Goal: Transaction & Acquisition: Purchase product/service

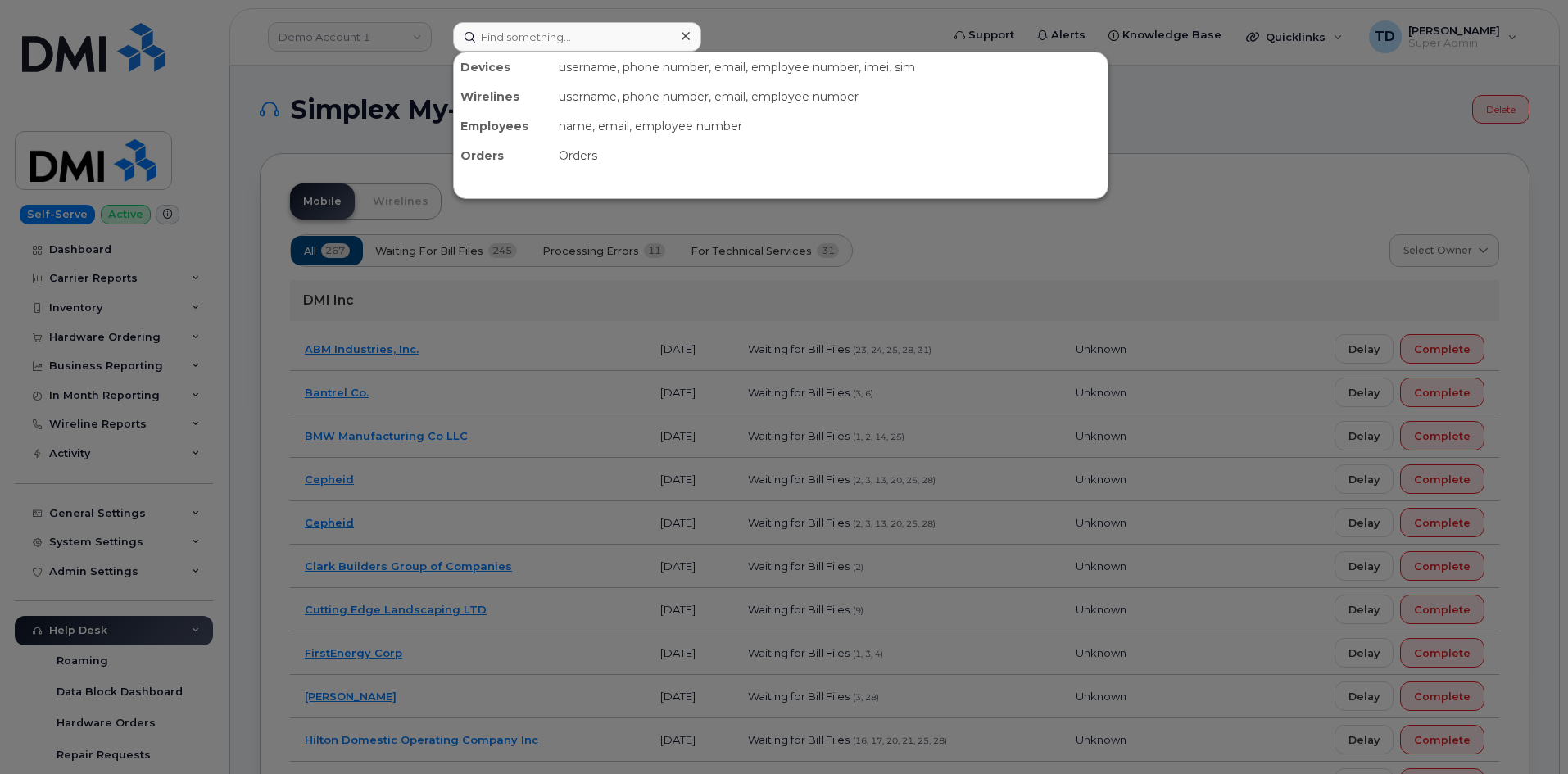
click at [573, 30] on input at bounding box center [577, 37] width 248 height 30
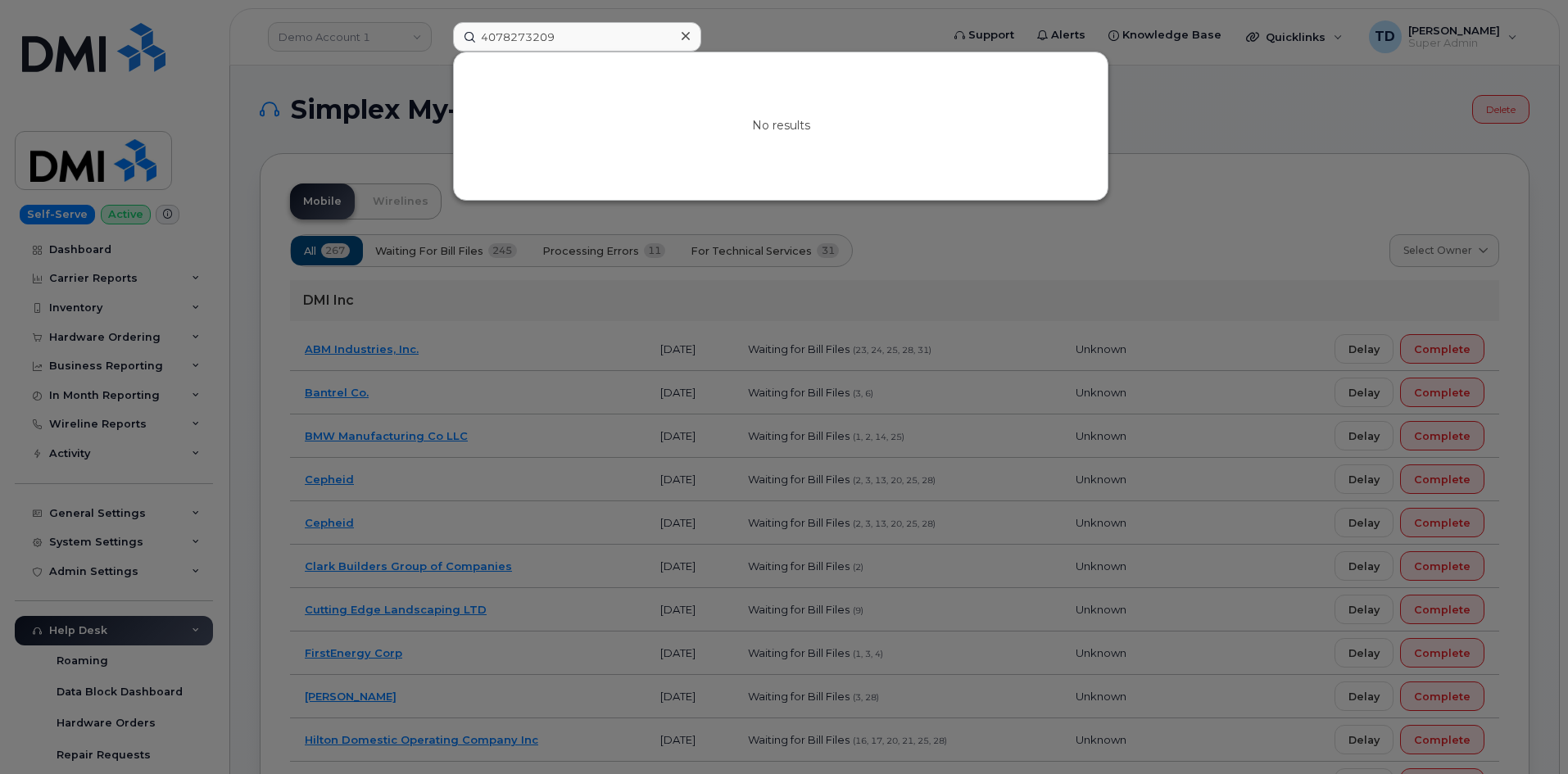
type input "4078273209"
click at [682, 31] on icon at bounding box center [685, 36] width 8 height 13
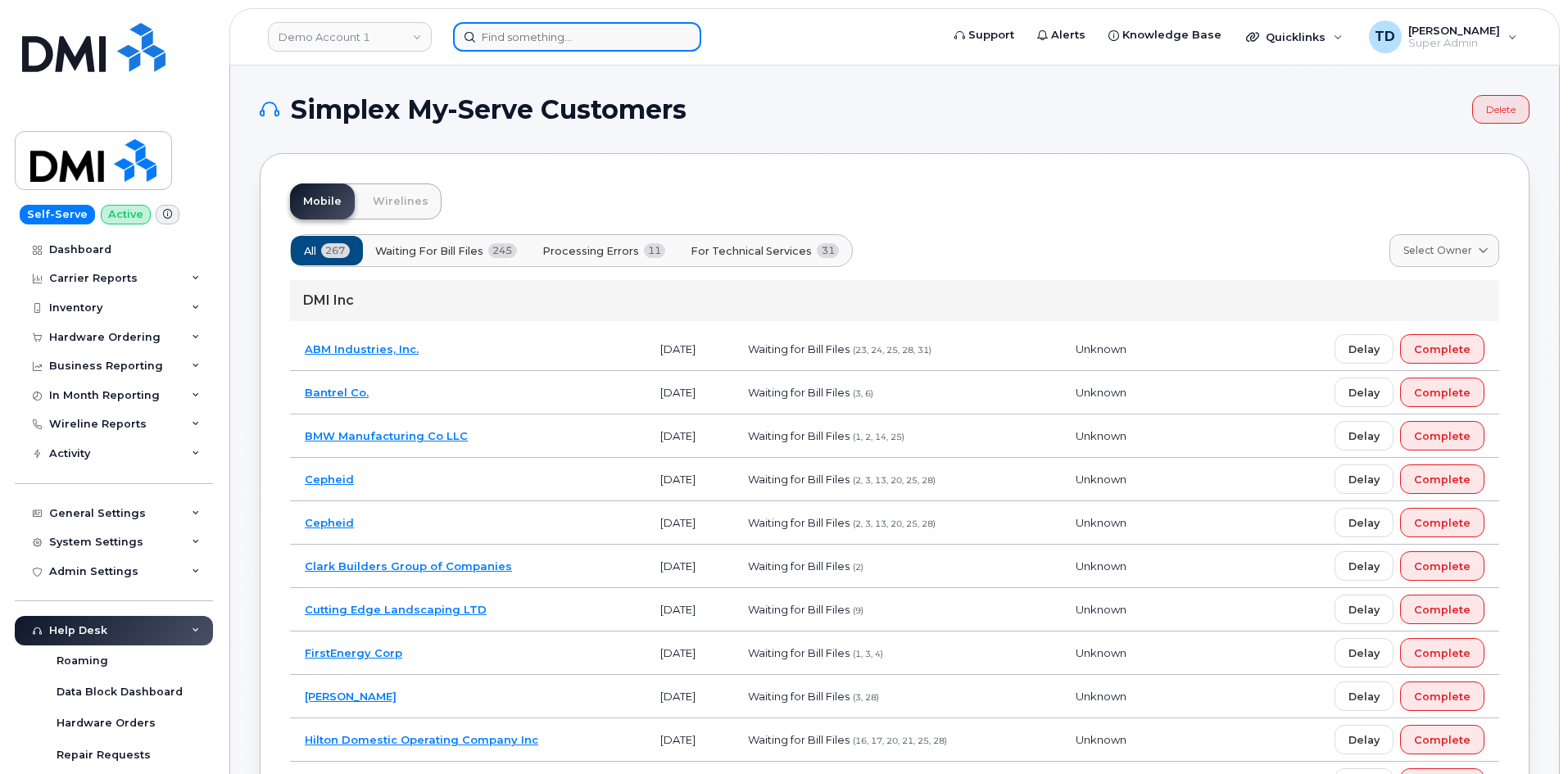
click at [573, 40] on input at bounding box center [577, 37] width 248 height 30
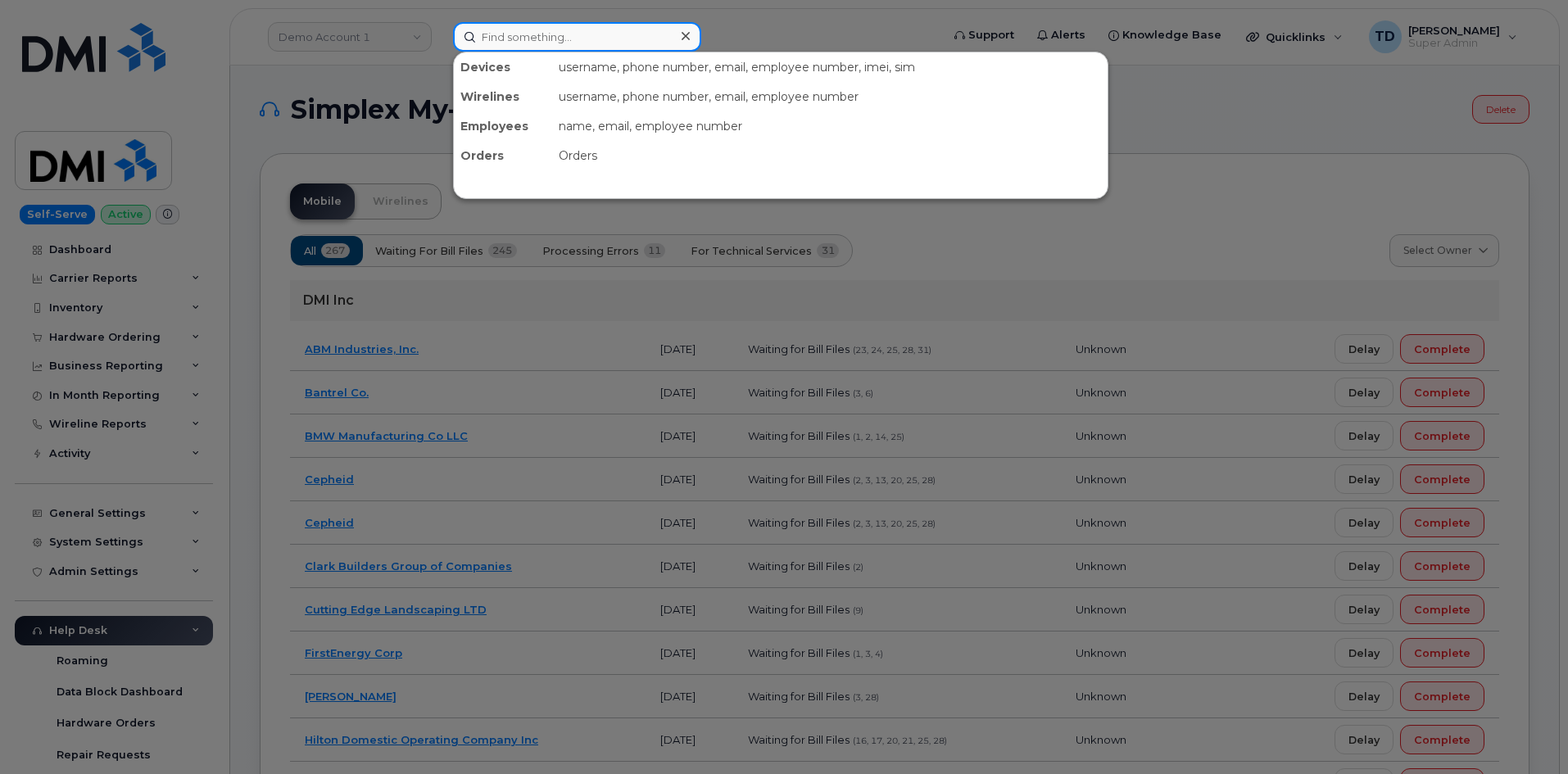
paste input "6892592009"
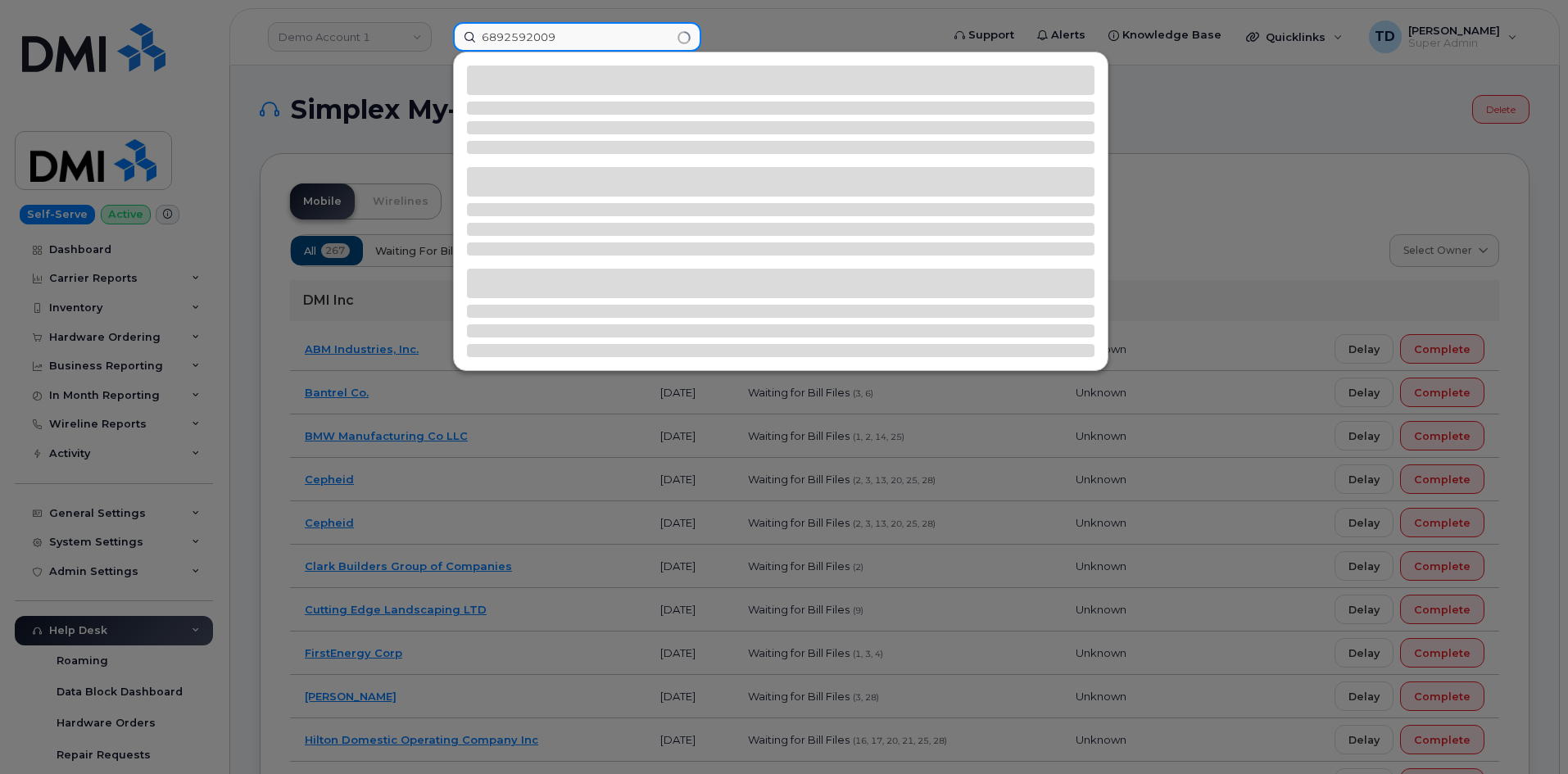
type input "6892592009"
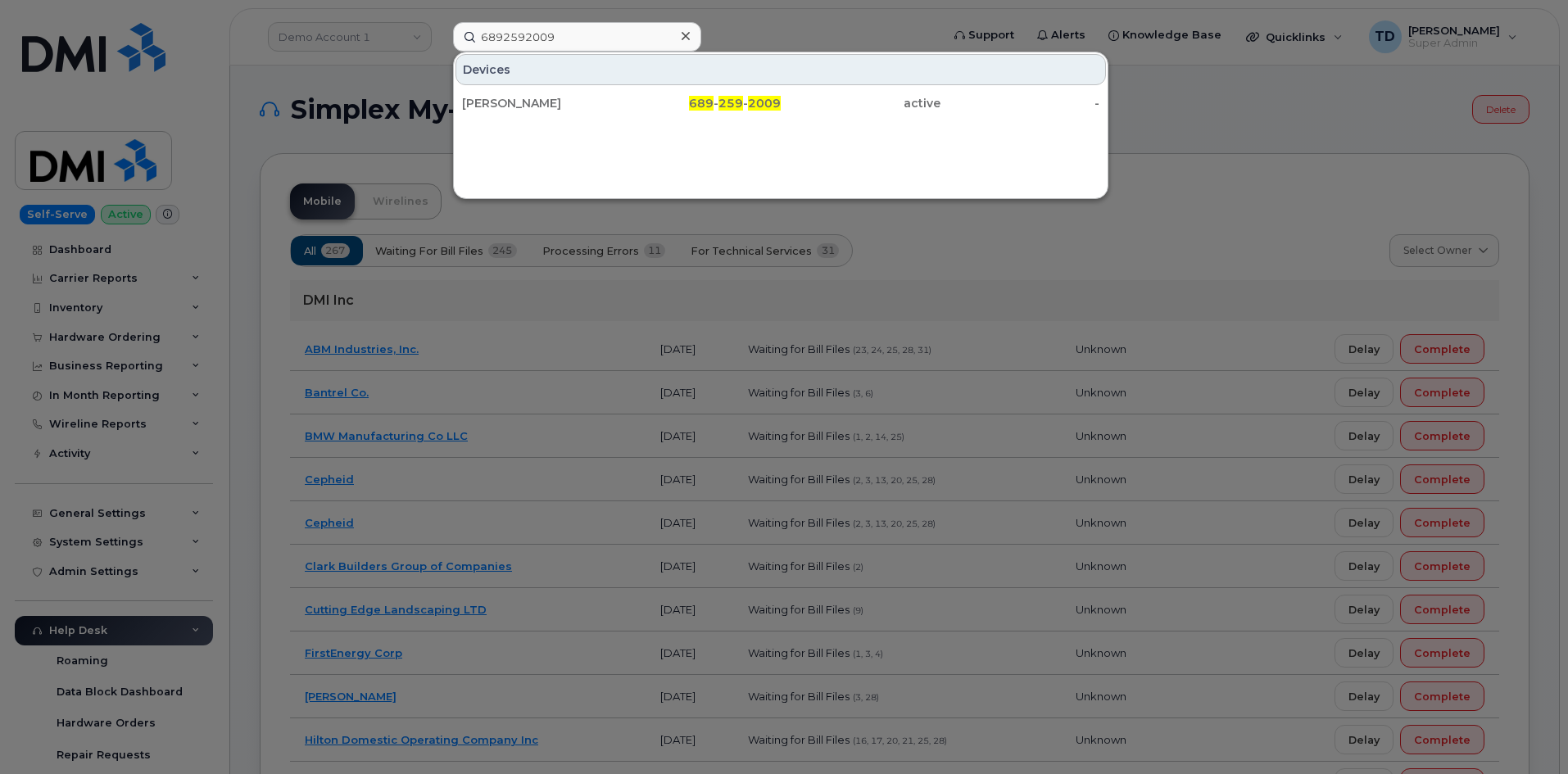
click at [80, 68] on div at bounding box center [784, 387] width 1568 height 774
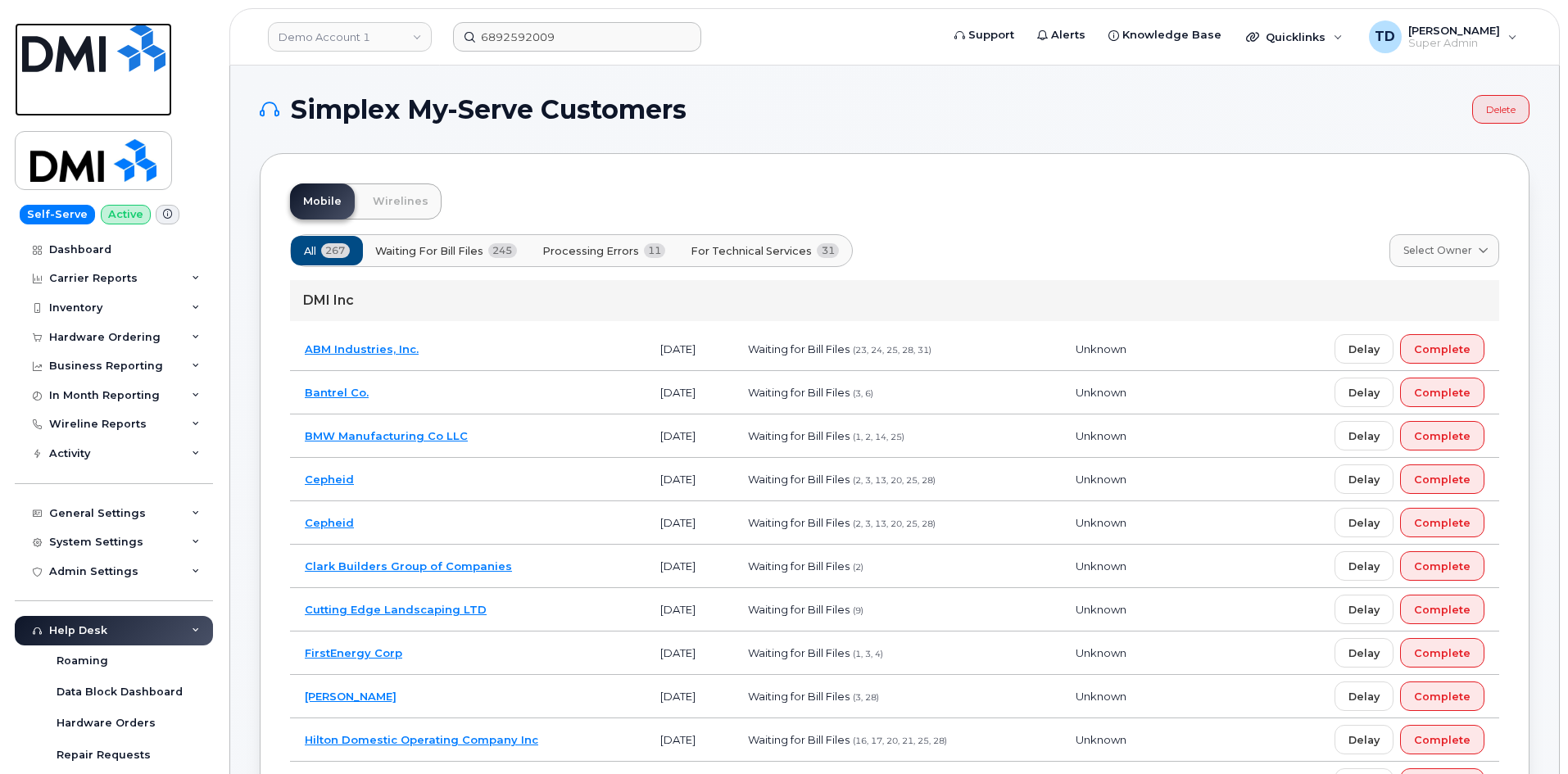
drag, startPoint x: 90, startPoint y: 54, endPoint x: 91, endPoint y: 63, distance: 9.1
click at [90, 54] on img at bounding box center [93, 47] width 144 height 49
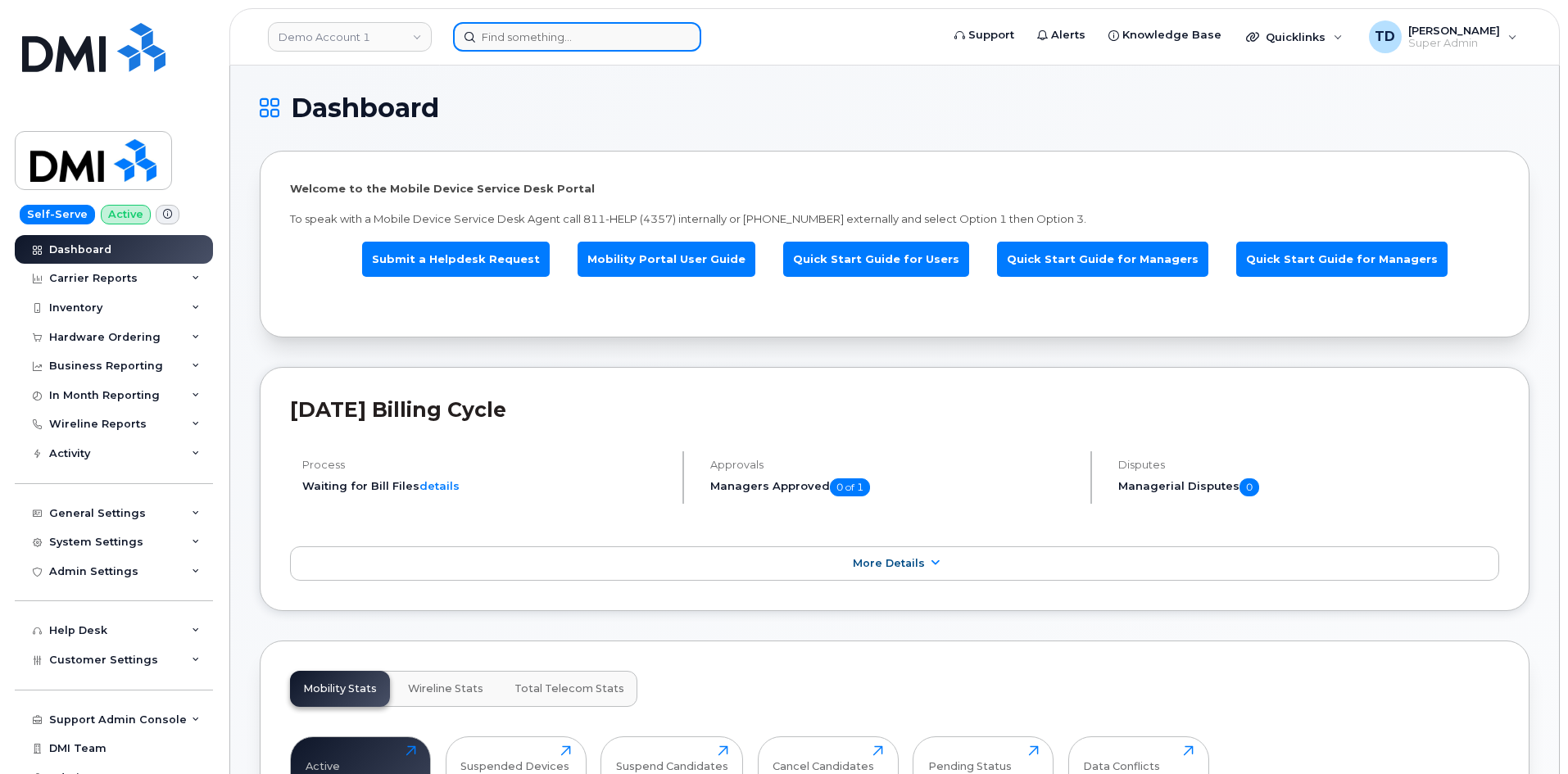
click at [499, 41] on input at bounding box center [577, 37] width 248 height 30
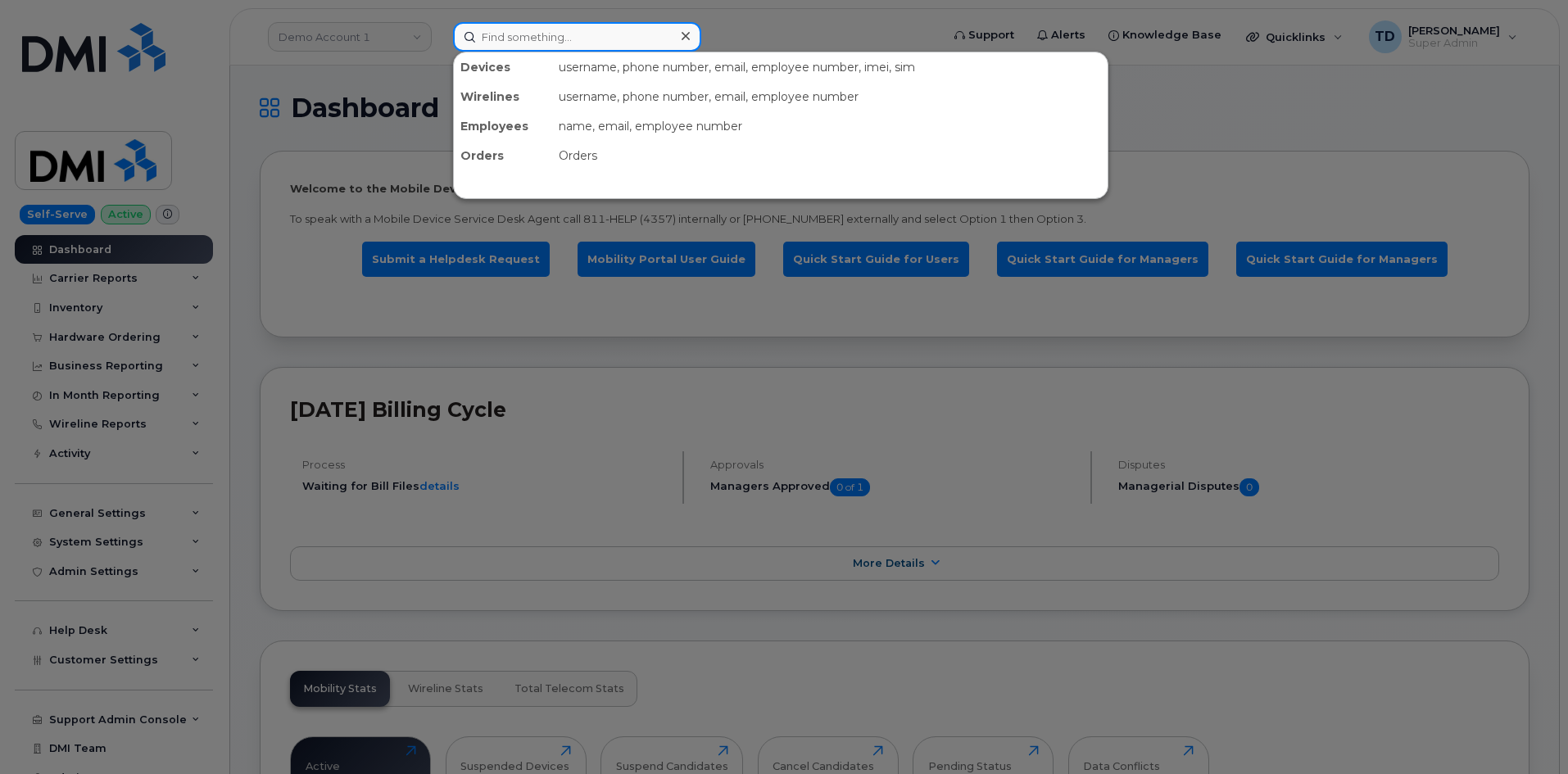
paste input "3035493376"
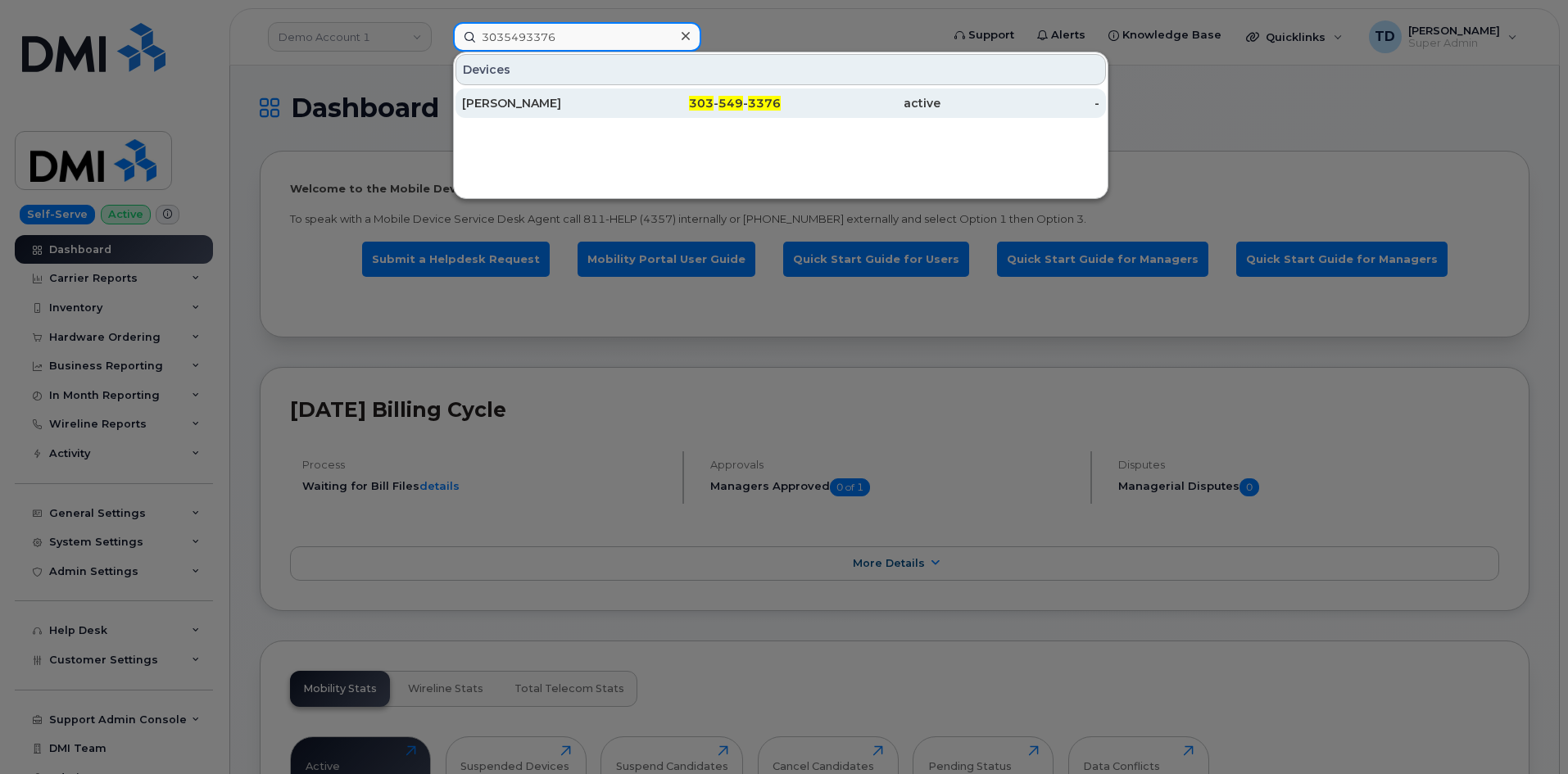
type input "3035493376"
click at [616, 107] on div "AMEER OWENS" at bounding box center [542, 103] width 160 height 17
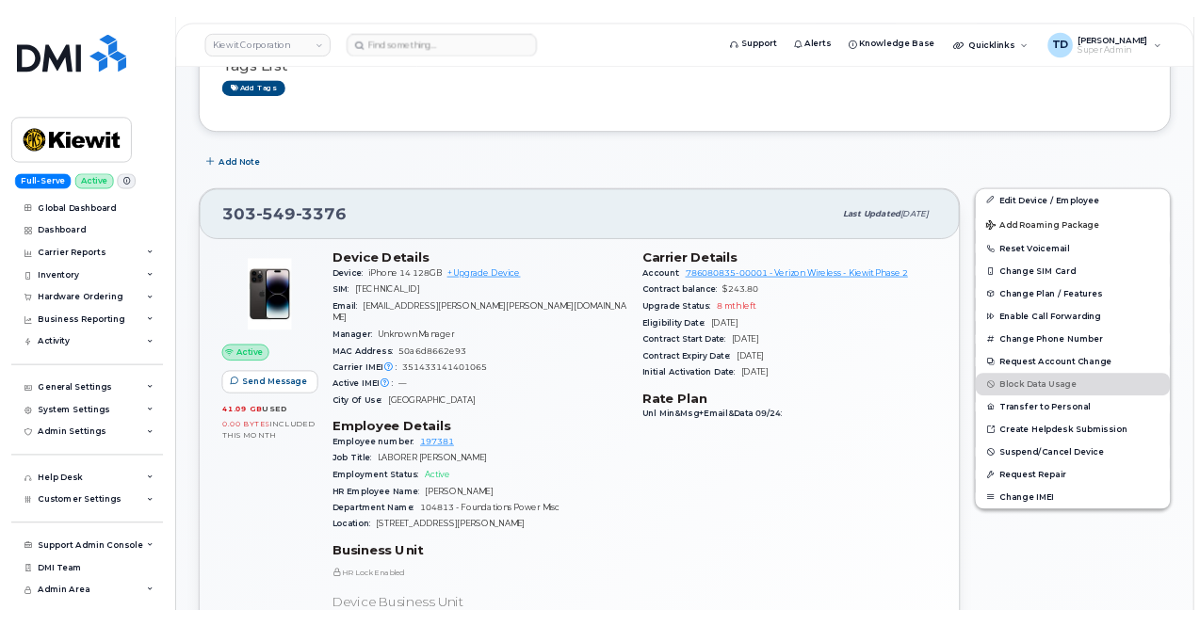
scroll to position [471, 0]
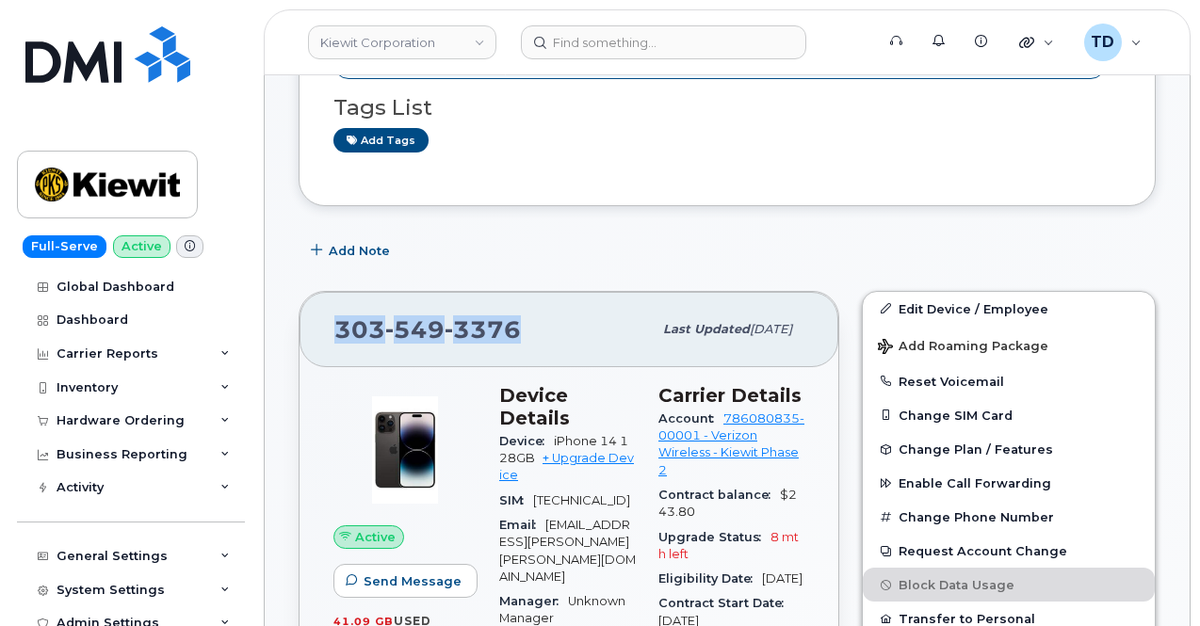
drag, startPoint x: 542, startPoint y: 319, endPoint x: 321, endPoint y: 311, distance: 221.4
click at [331, 317] on div "[PHONE_NUMBER] Last updated [DATE]" at bounding box center [568, 329] width 539 height 75
copy span "[PHONE_NUMBER]"
drag, startPoint x: 643, startPoint y: 408, endPoint x: 615, endPoint y: 408, distance: 28.2
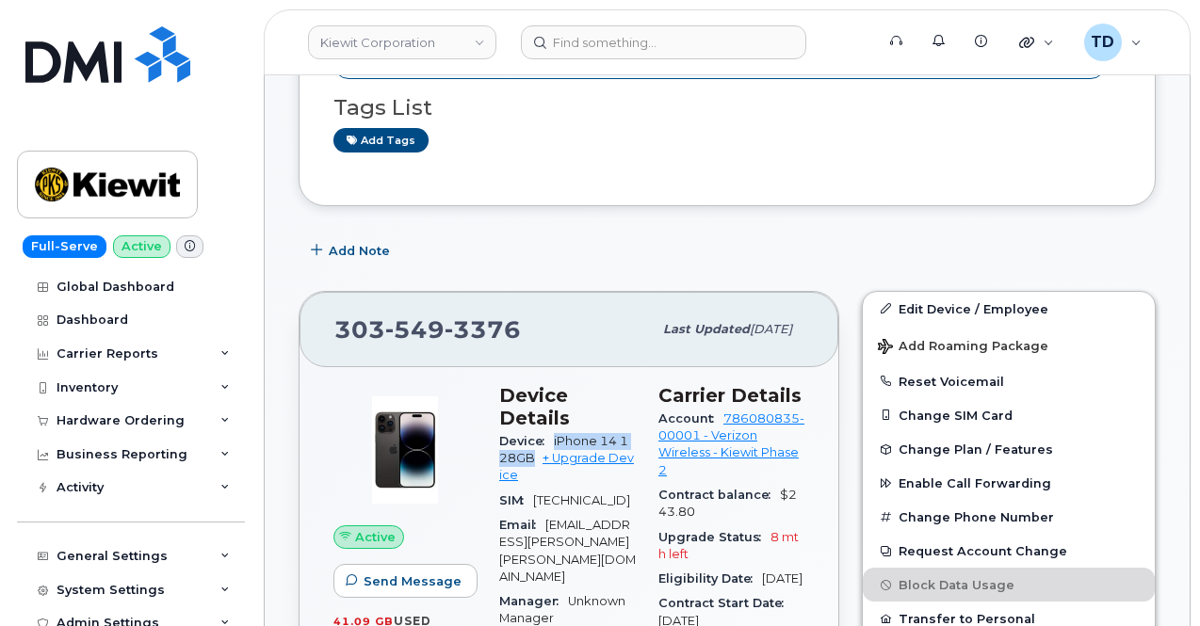
drag, startPoint x: 524, startPoint y: 430, endPoint x: 554, endPoint y: 411, distance: 34.7
click at [554, 429] on div "Device iPhone 14 128GB + Upgrade Device" at bounding box center [567, 458] width 137 height 59
copy span "iPhone 14 128GB"
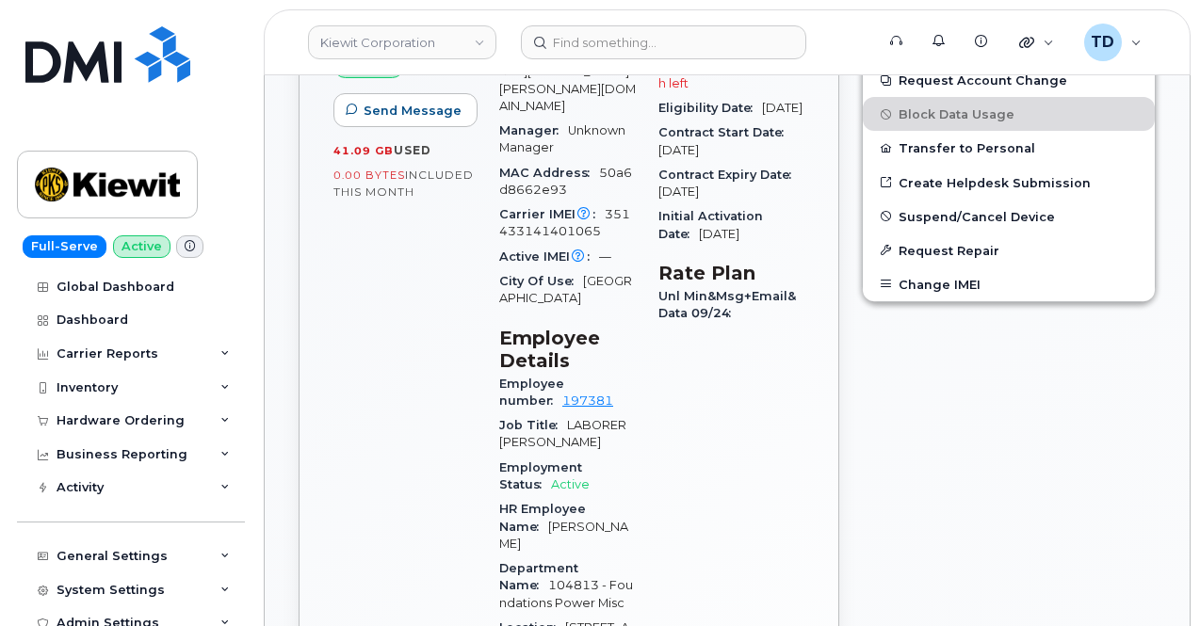
scroll to position [847, 0]
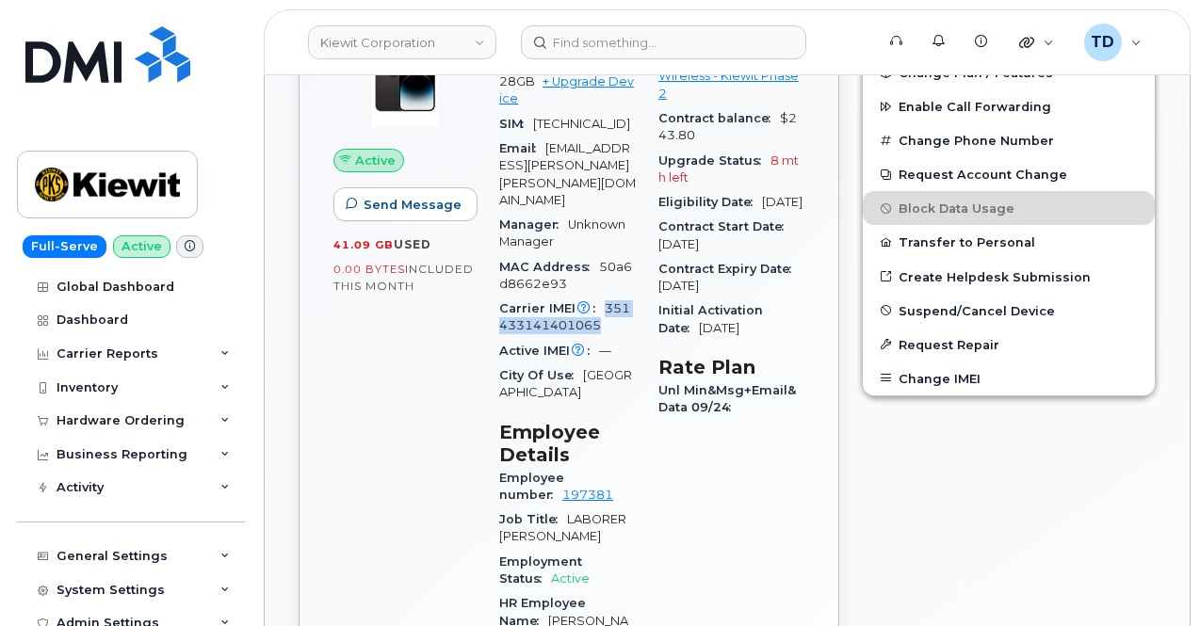
drag, startPoint x: 604, startPoint y: 261, endPoint x: 625, endPoint y: 279, distance: 27.4
click at [625, 297] on div "Carrier IMEI Carrier IMEI is reported during the last billing cycle or change o…" at bounding box center [567, 318] width 137 height 42
copy span "351433141401065"
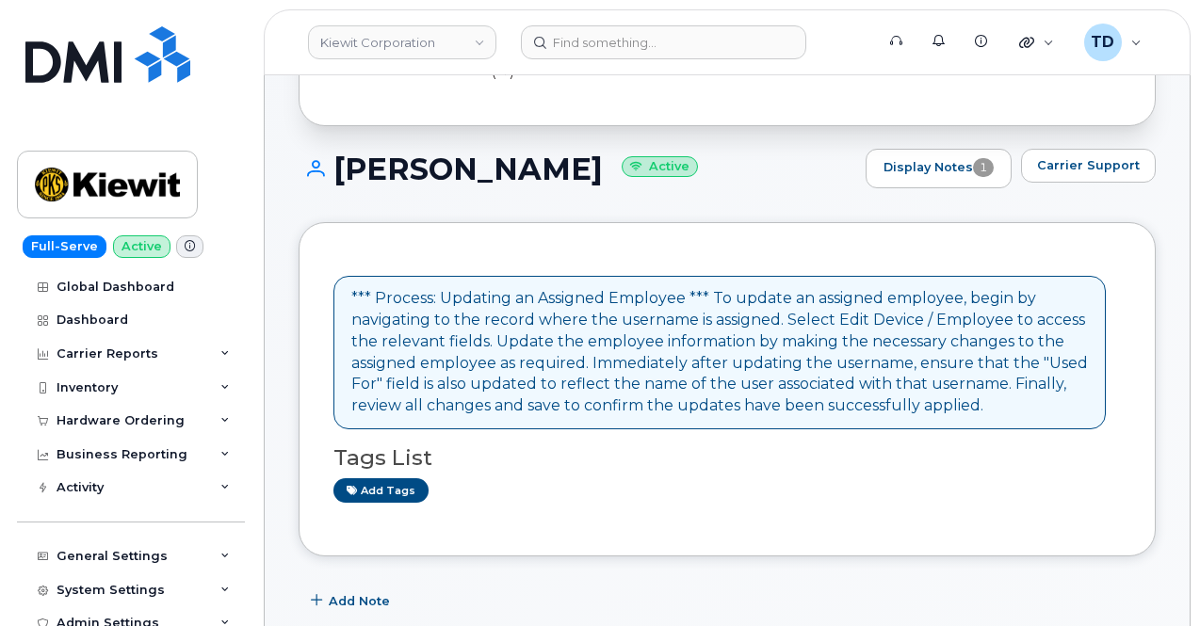
scroll to position [0, 0]
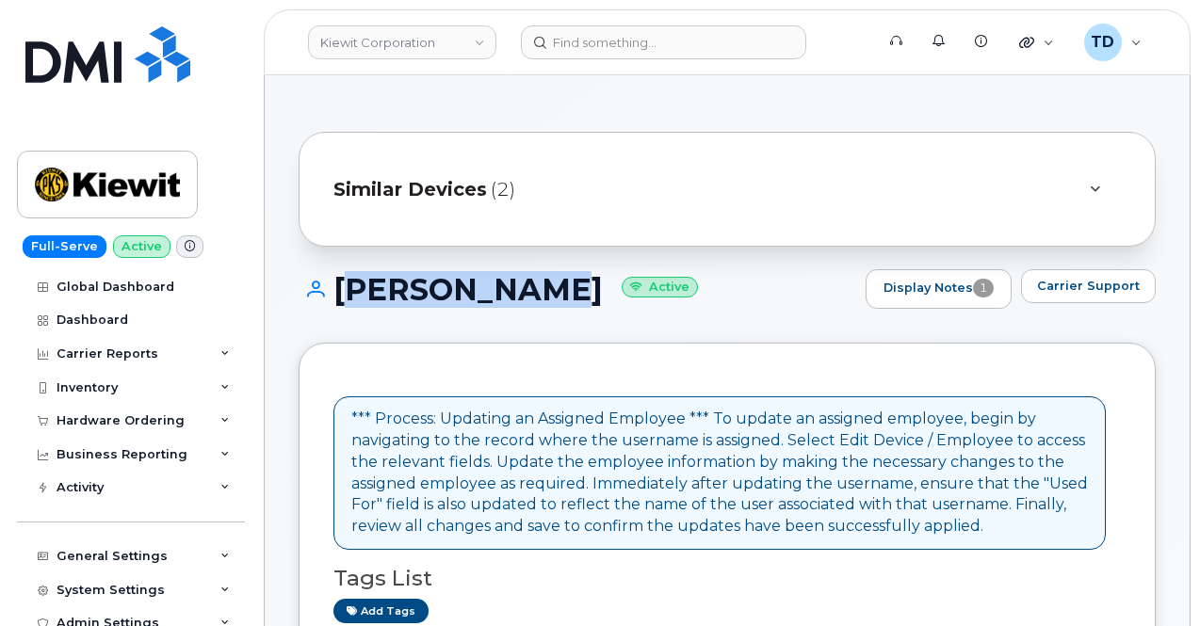
drag, startPoint x: 338, startPoint y: 276, endPoint x: 572, endPoint y: 292, distance: 235.0
click at [572, 292] on h1 "AMEER OWENS Active" at bounding box center [576, 289] width 557 height 33
copy h1 "[PERSON_NAME]"
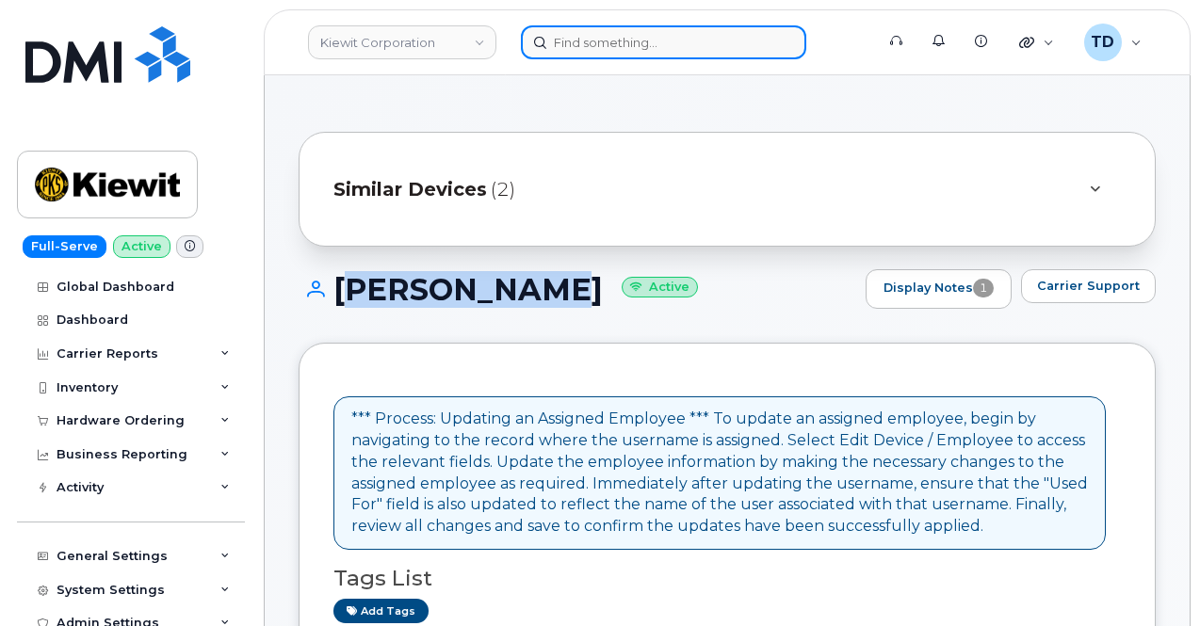
click at [636, 43] on input at bounding box center [663, 42] width 285 height 34
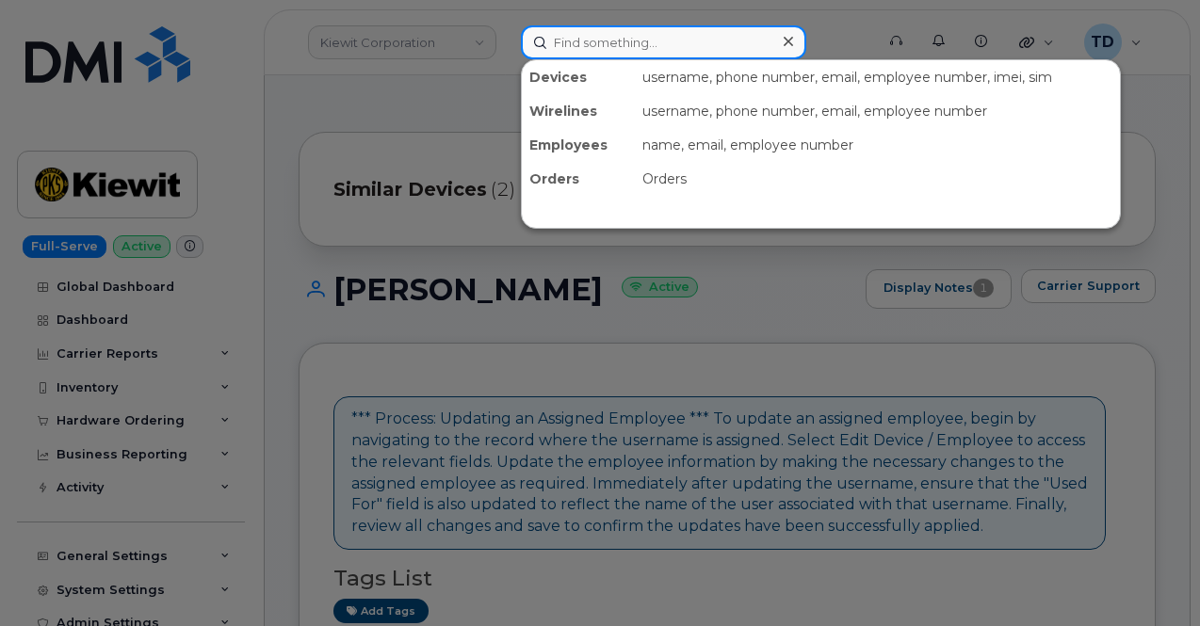
paste input "6022062512"
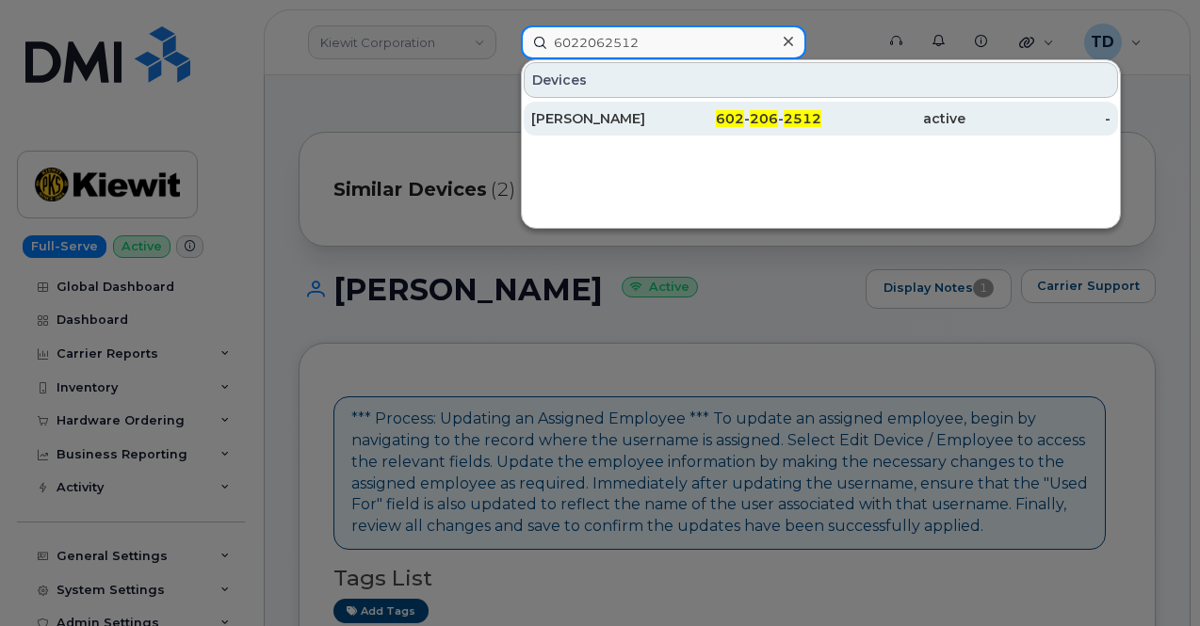
type input "6022062512"
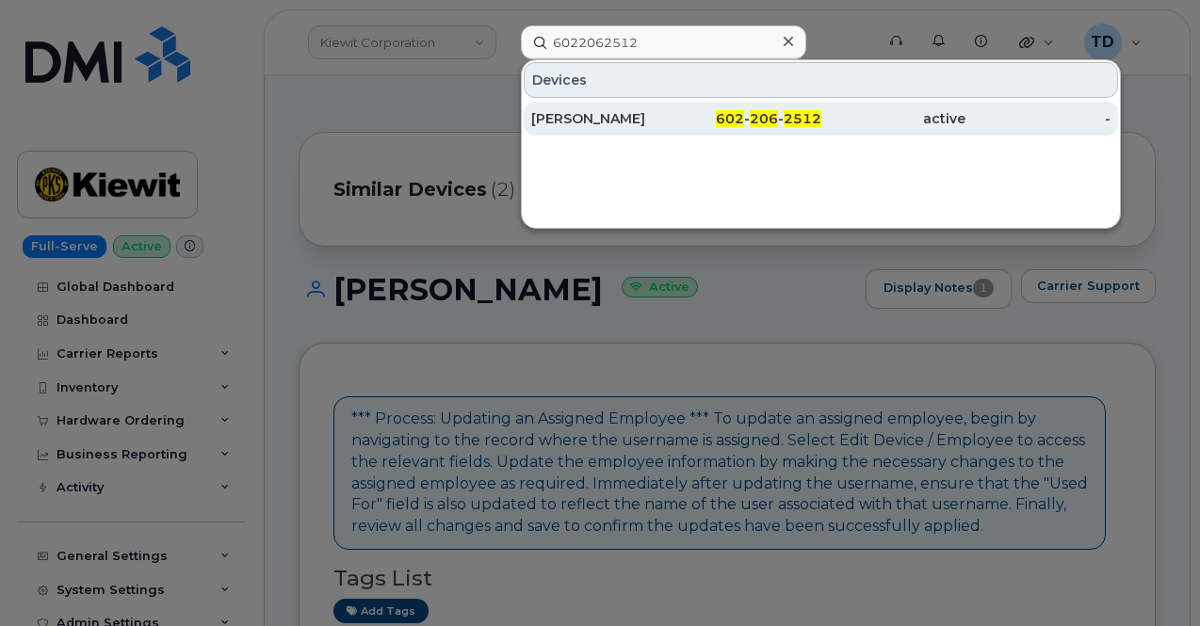
click at [685, 116] on div "602 - 206 - 2512" at bounding box center [748, 118] width 145 height 19
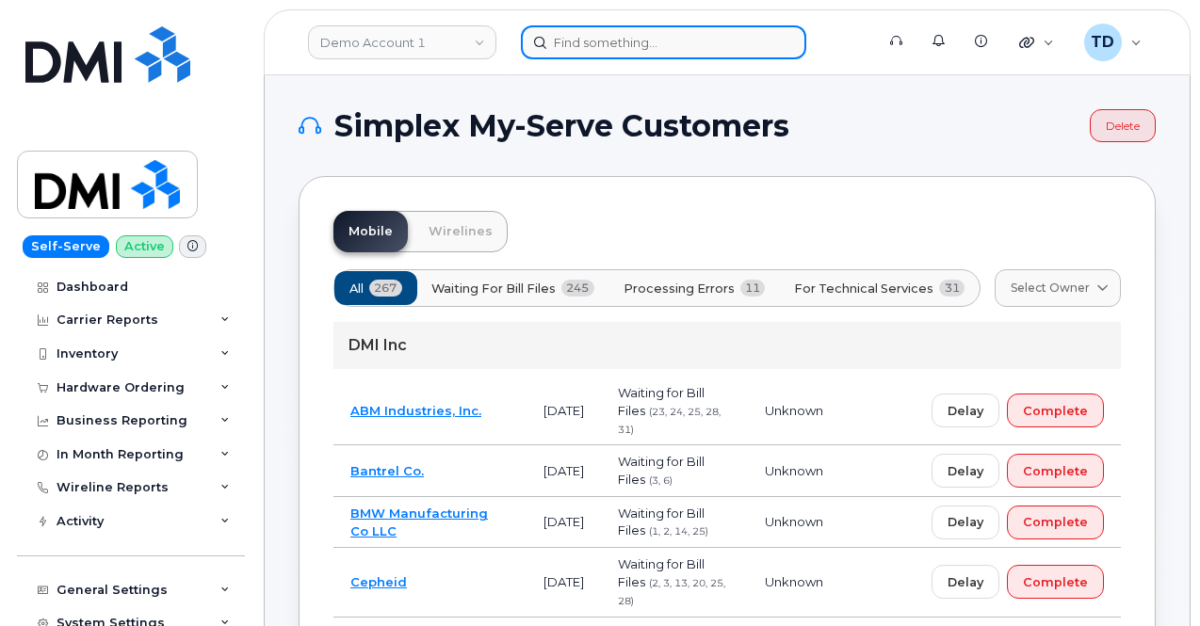
click at [636, 36] on input at bounding box center [663, 42] width 285 height 34
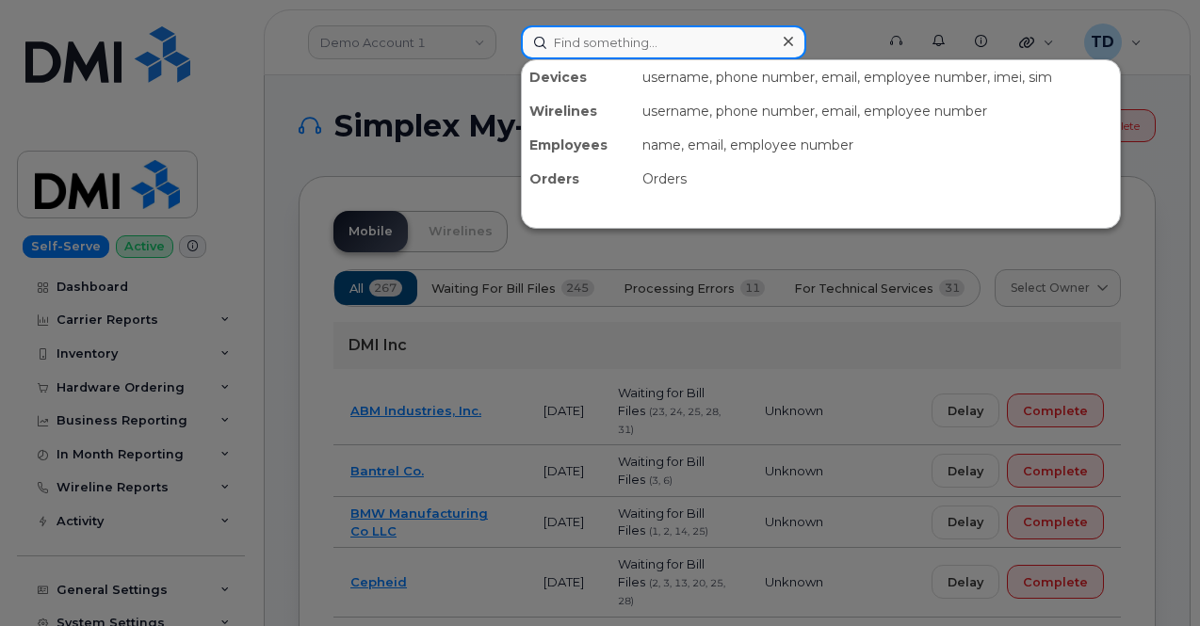
paste input "6022062512"
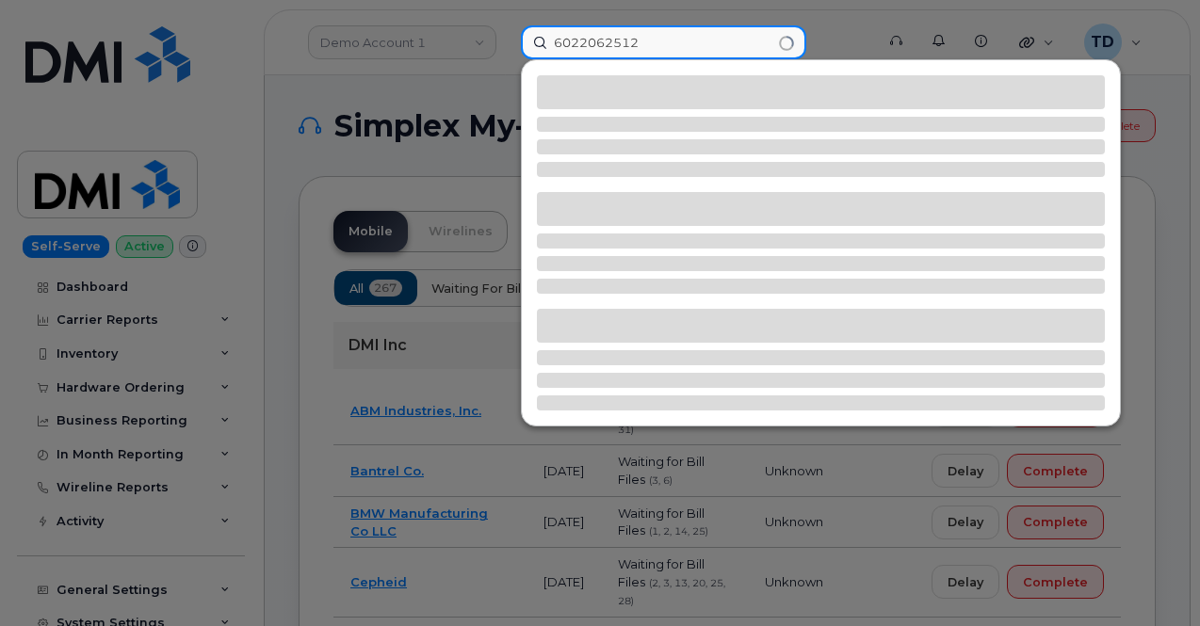
type input "6022062512"
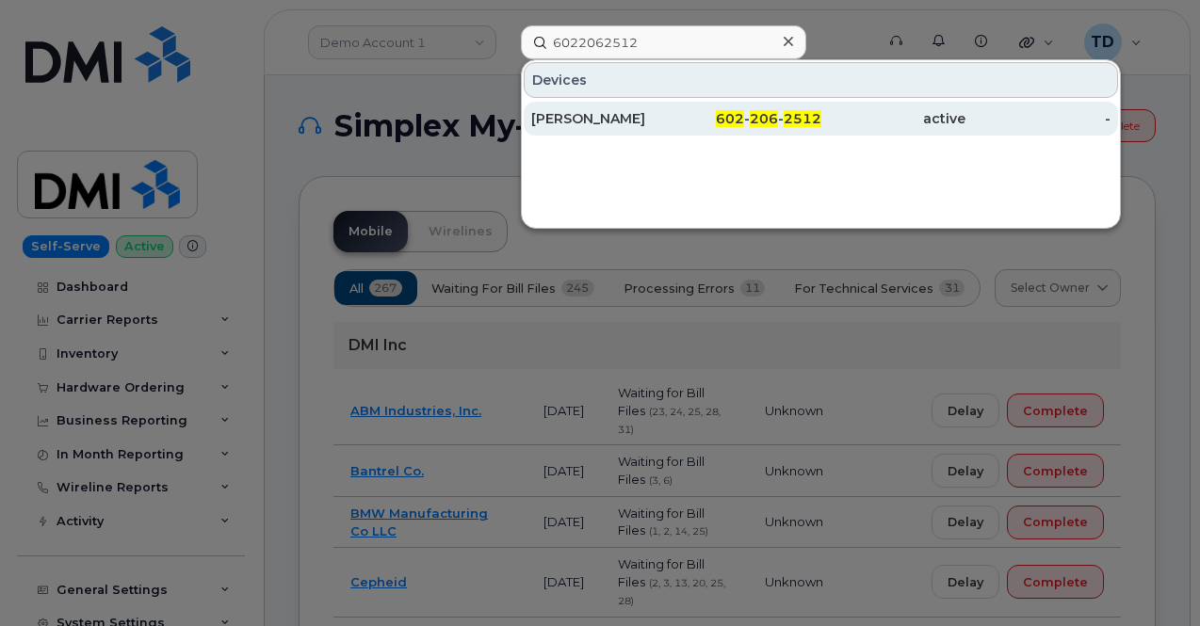
click at [621, 107] on div "[PERSON_NAME]" at bounding box center [603, 119] width 145 height 34
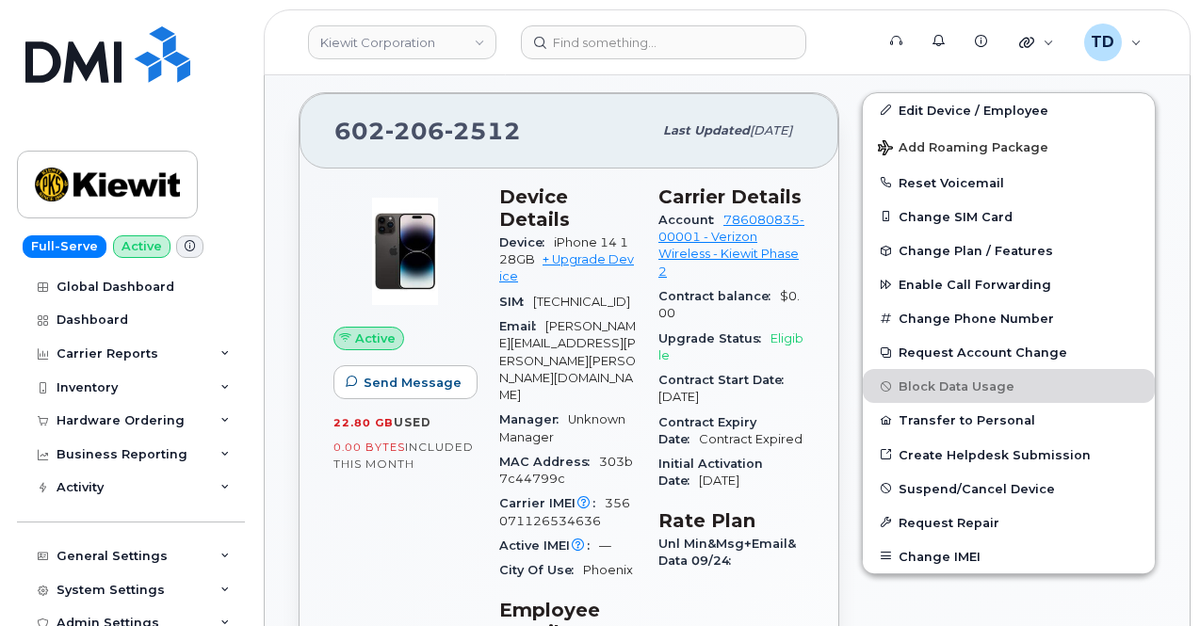
scroll to position [724, 0]
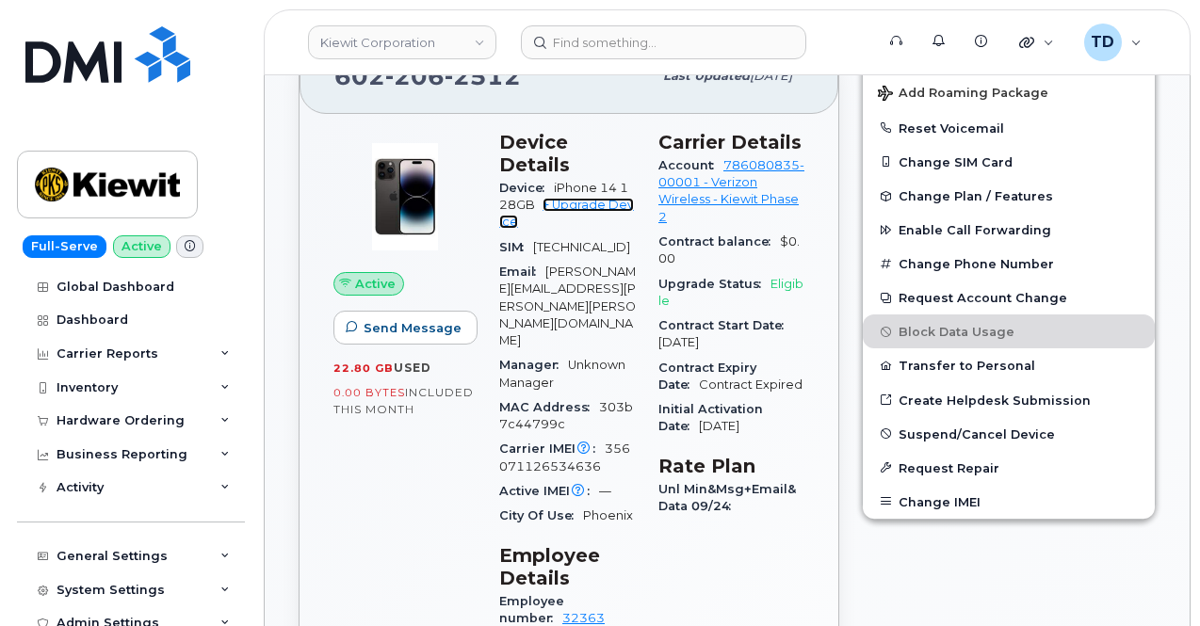
click at [603, 198] on link "+ Upgrade Device" at bounding box center [566, 213] width 135 height 31
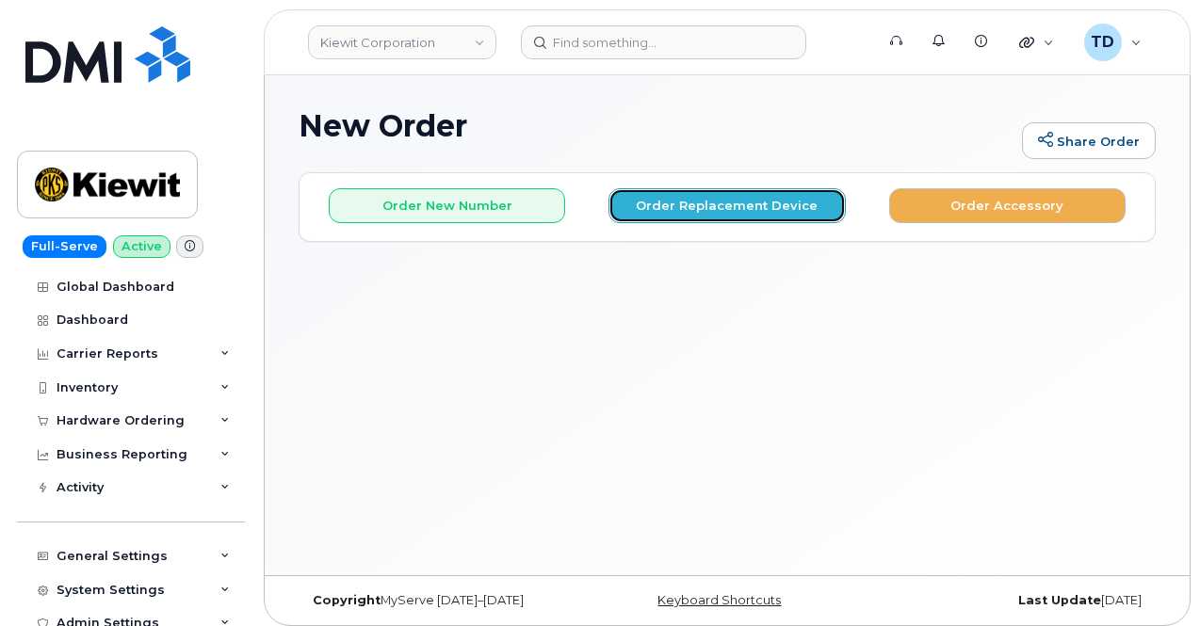
click at [763, 193] on button "Order Replacement Device" at bounding box center [726, 205] width 236 height 35
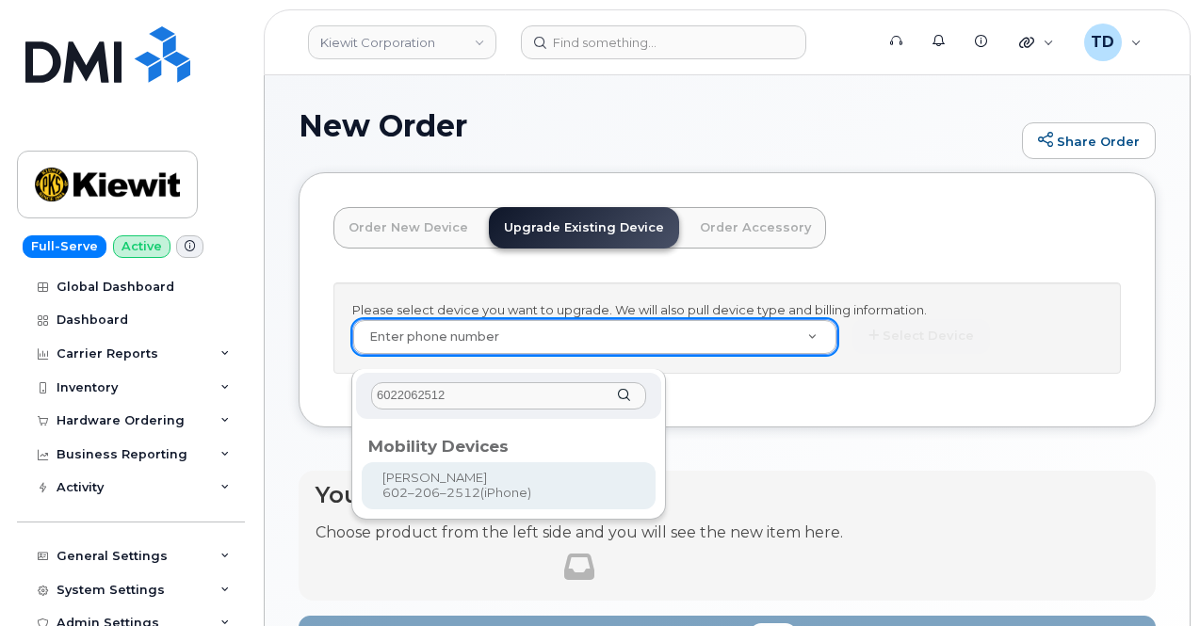
type input "6022062512"
type input "1170076"
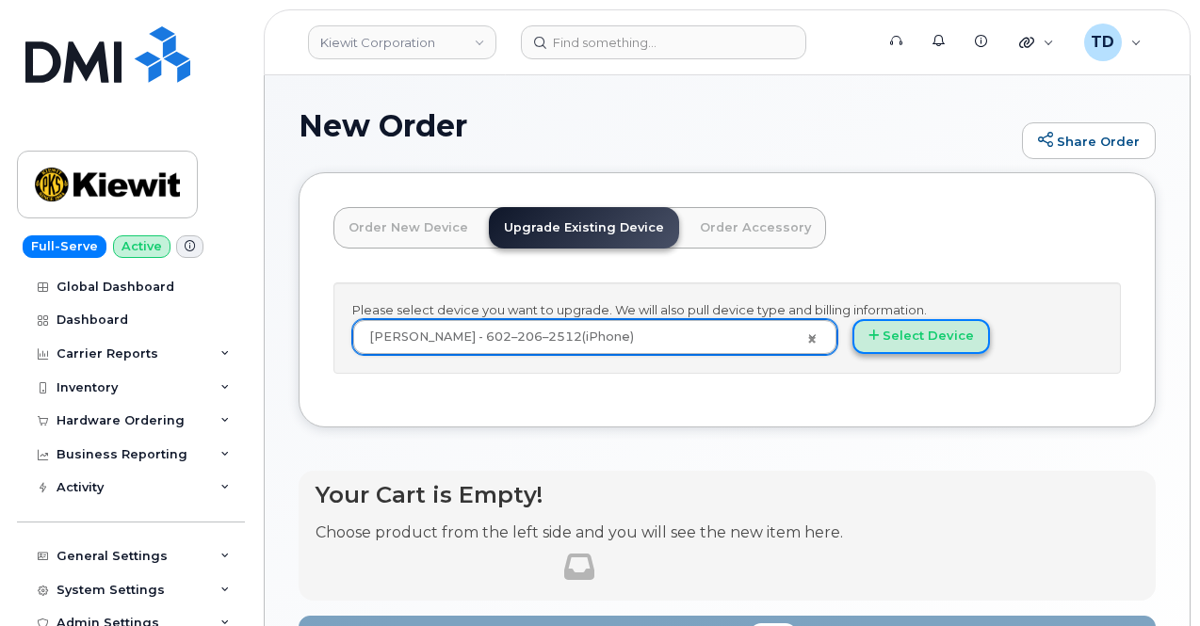
click at [852, 354] on button "Select Device" at bounding box center [920, 336] width 137 height 35
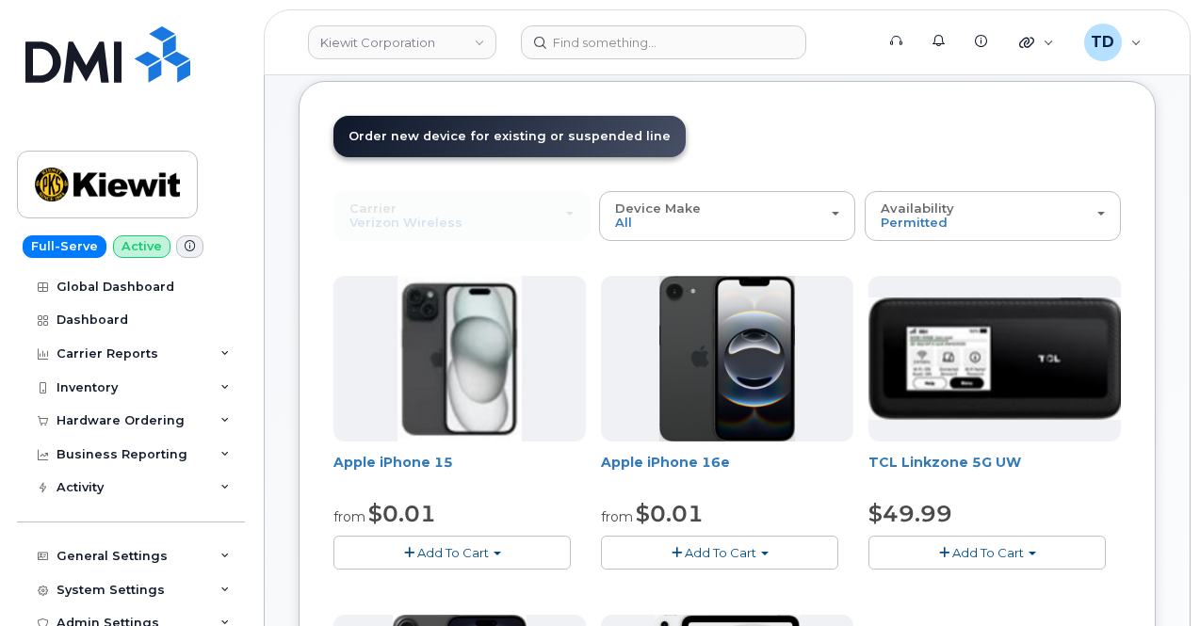
scroll to position [188, 0]
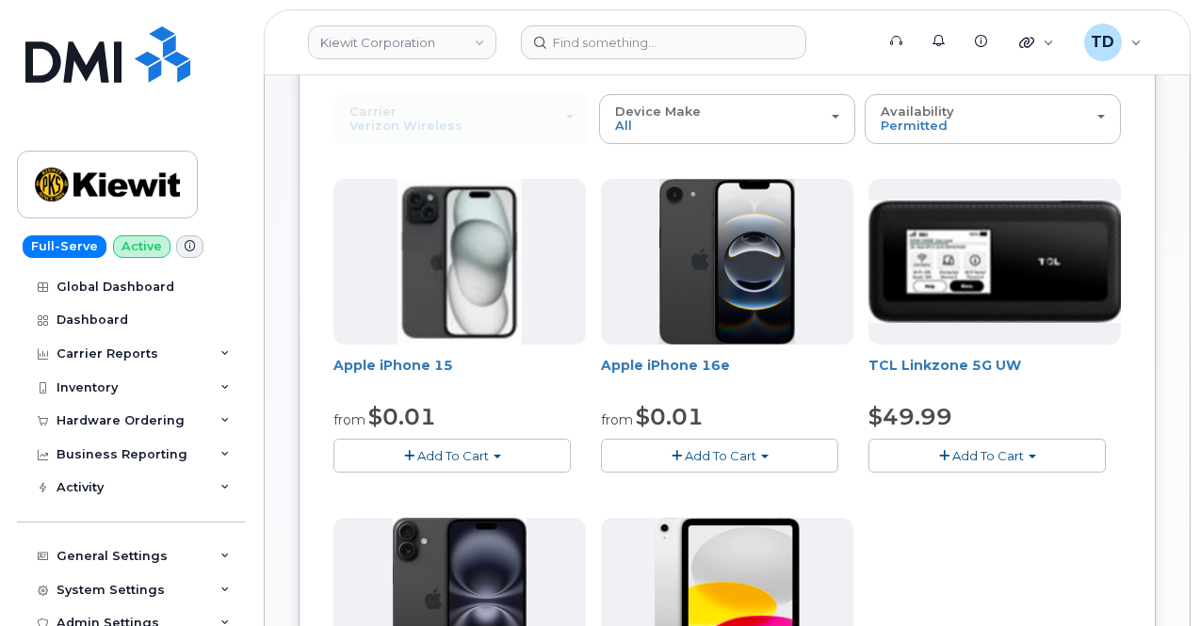
click at [684, 455] on span "Add To Cart" at bounding box center [720, 455] width 72 height 15
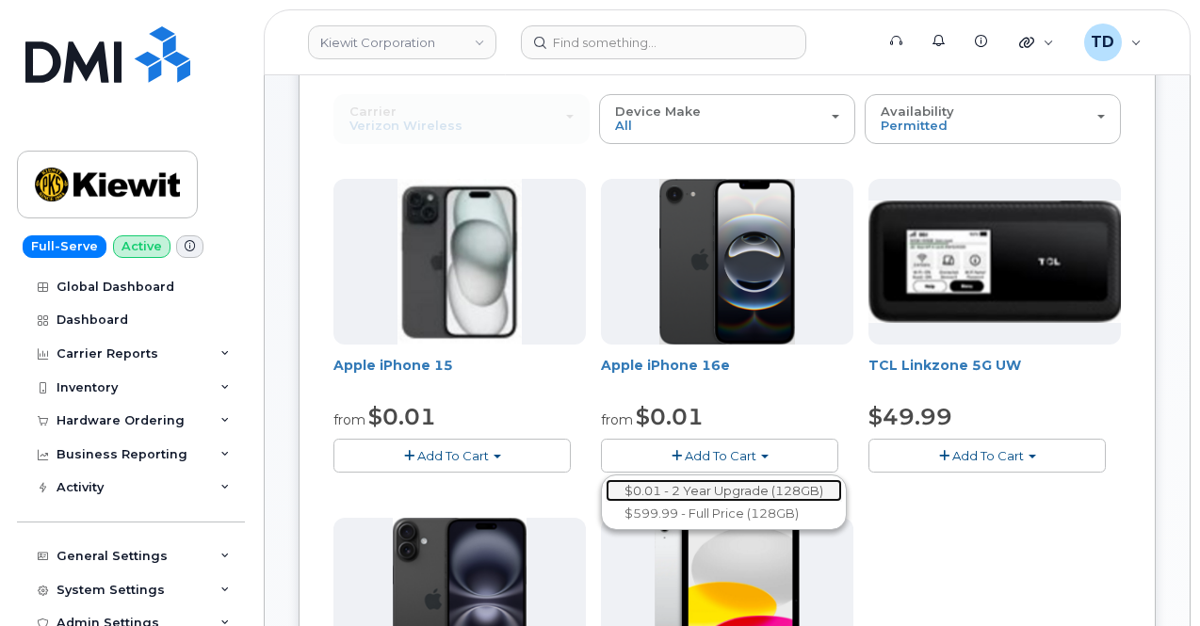
click at [694, 483] on link "$0.01 - 2 Year Upgrade (128GB)" at bounding box center [723, 491] width 236 height 24
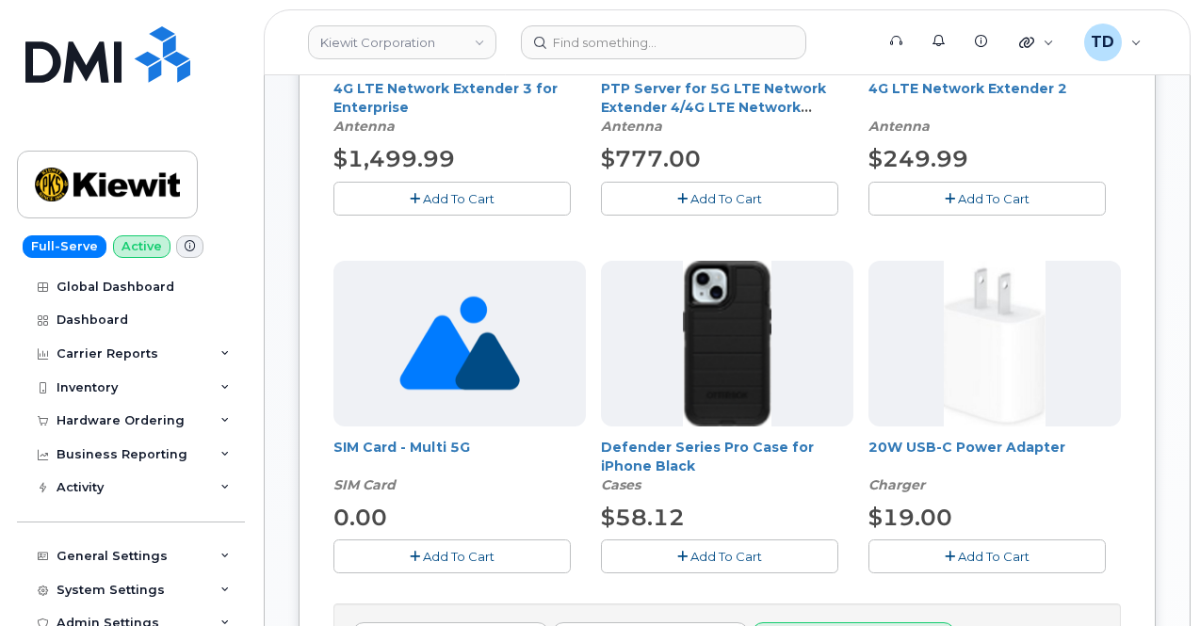
scroll to position [565, 0]
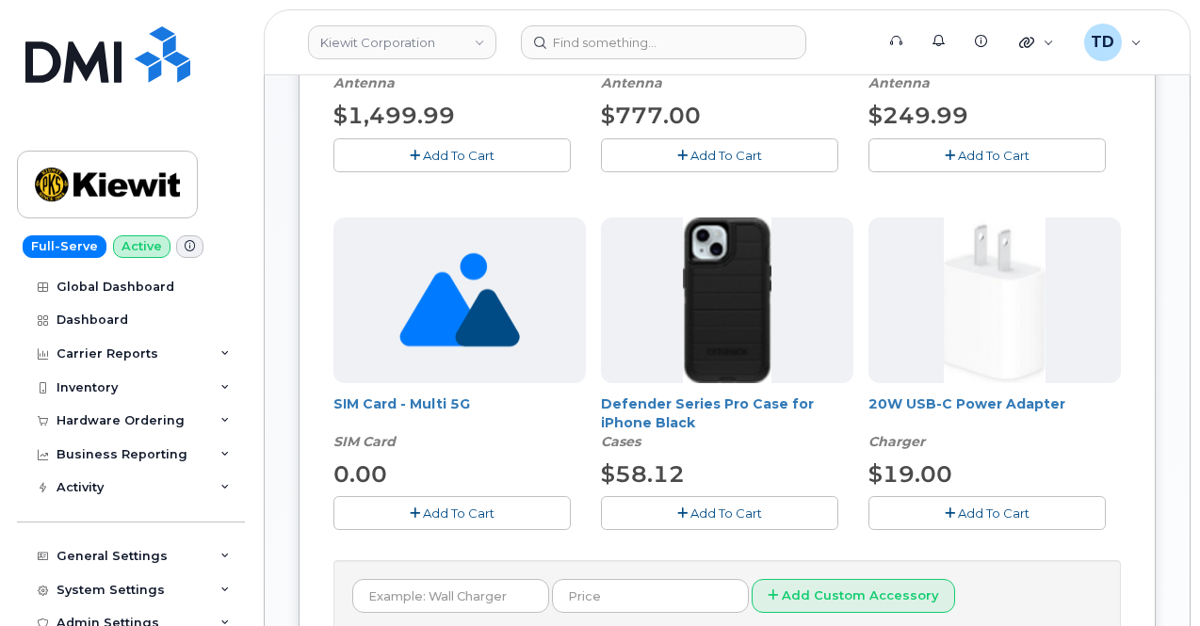
click at [690, 506] on span "Add To Cart" at bounding box center [726, 513] width 72 height 15
click at [958, 513] on span "Add To Cart" at bounding box center [994, 513] width 72 height 15
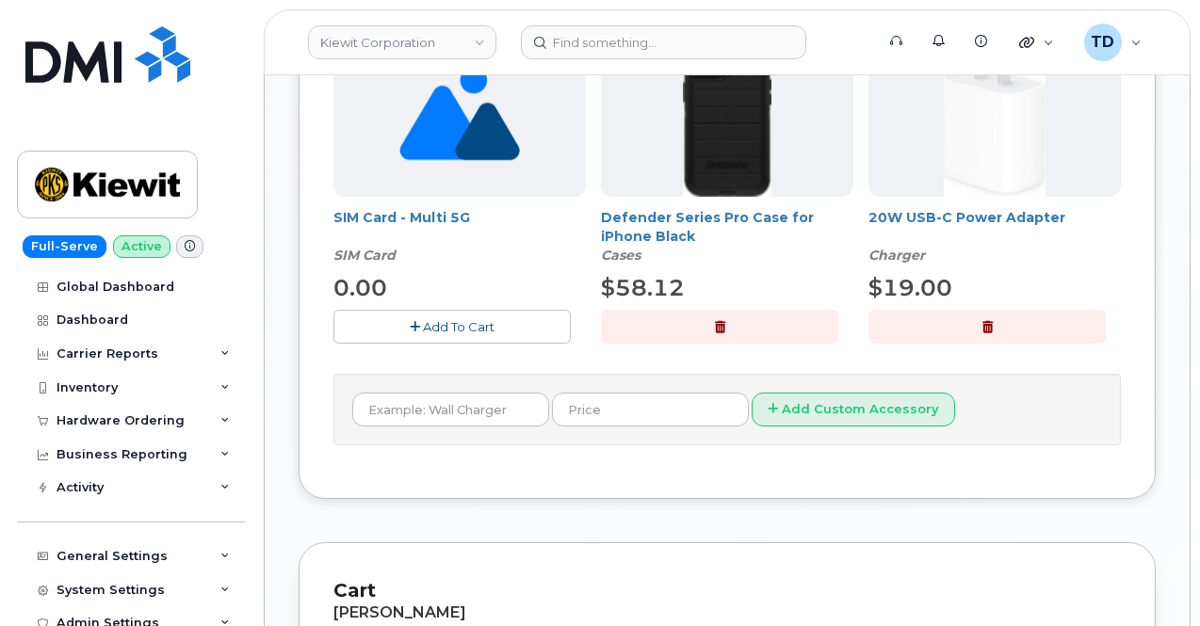
scroll to position [753, 0]
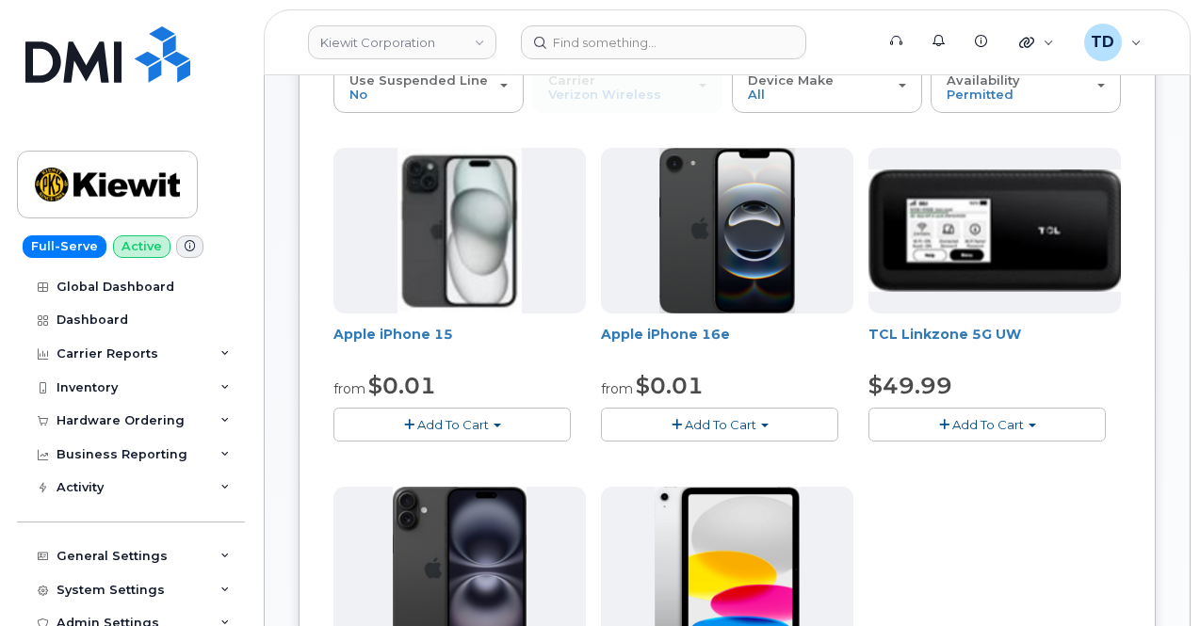
scroll to position [432, 0]
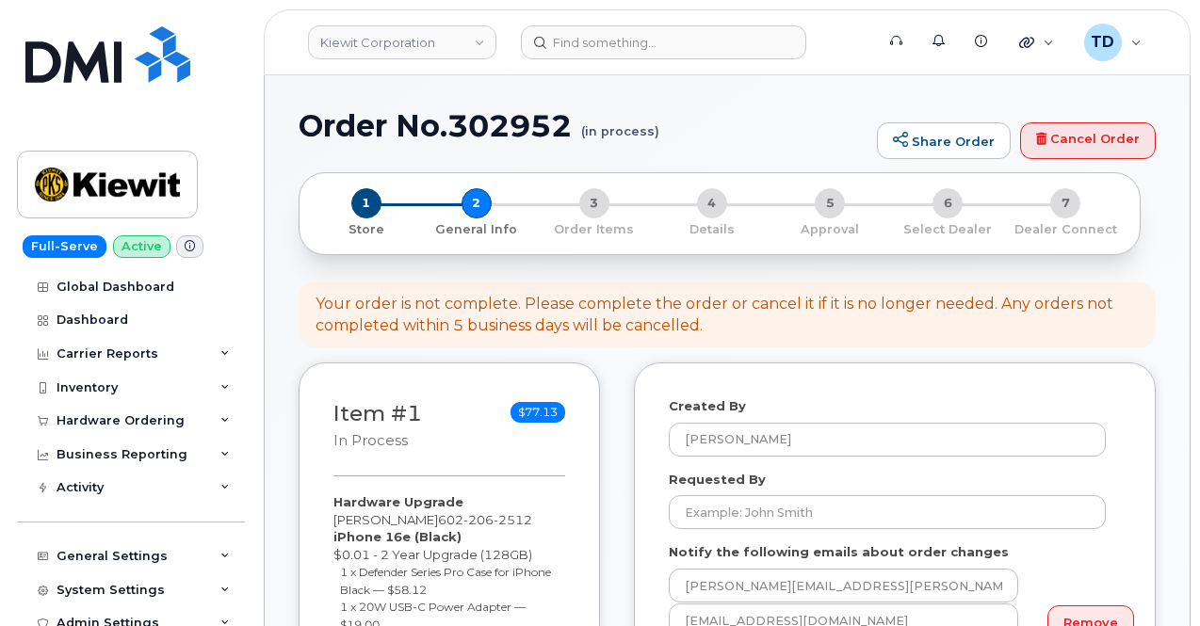
select select
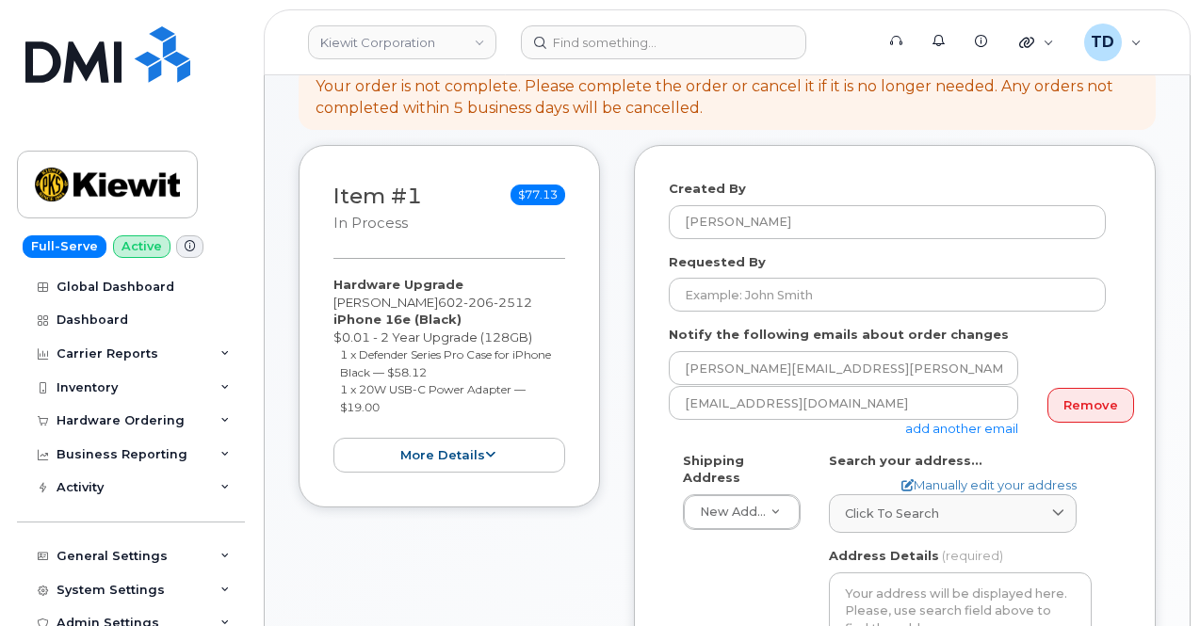
scroll to position [188, 0]
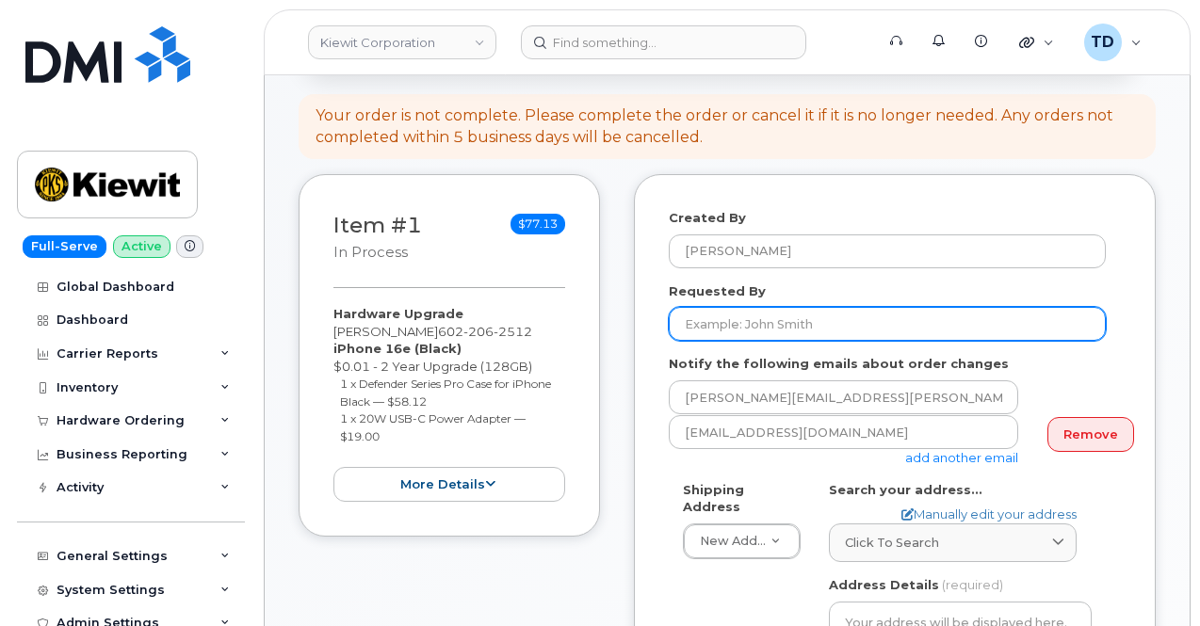
click at [851, 327] on input "Requested By" at bounding box center [886, 324] width 437 height 34
click at [785, 312] on input "Requested By" at bounding box center [886, 324] width 437 height 34
paste input "[PERSON_NAME]"
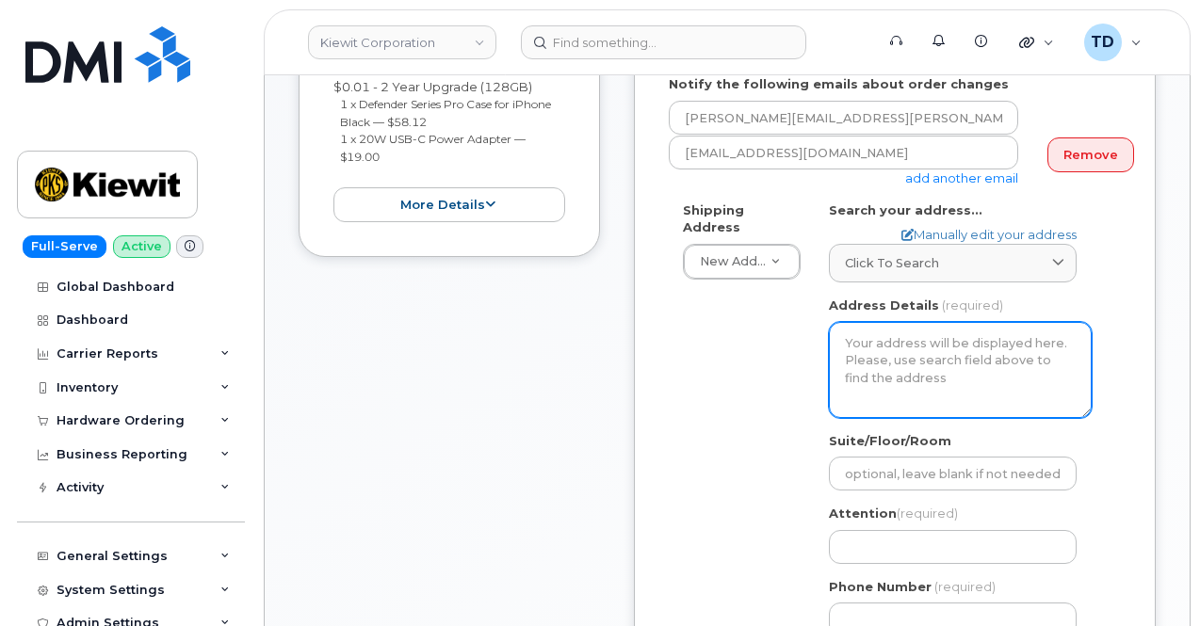
scroll to position [471, 0]
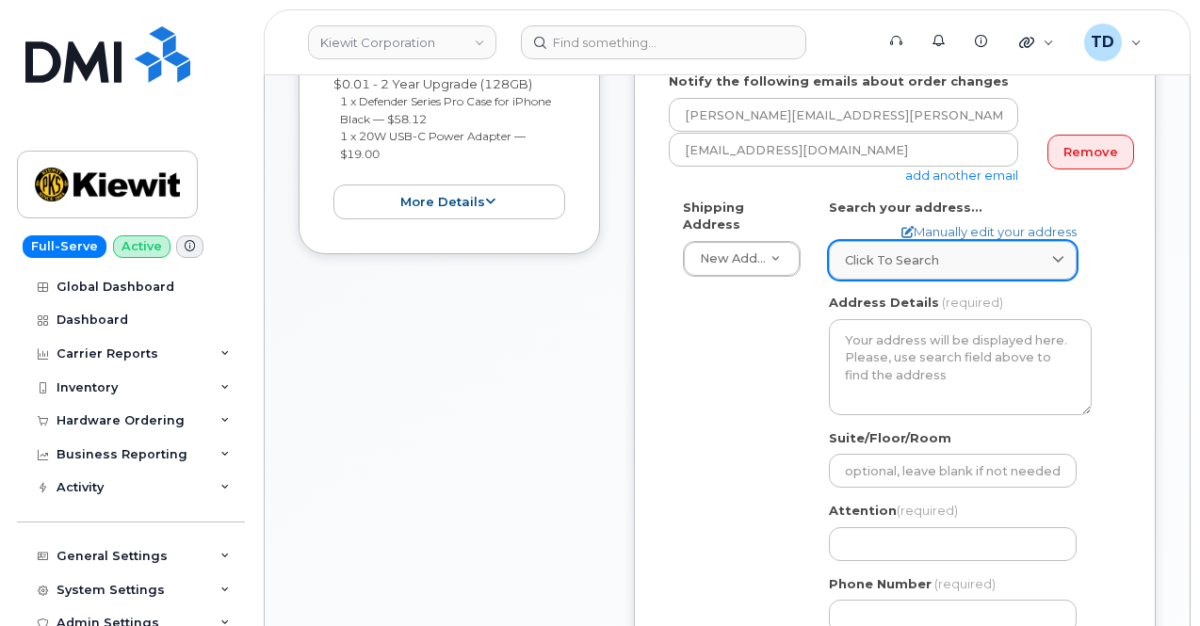
type input "[PERSON_NAME]"
click at [877, 260] on span "Click to search" at bounding box center [892, 260] width 94 height 18
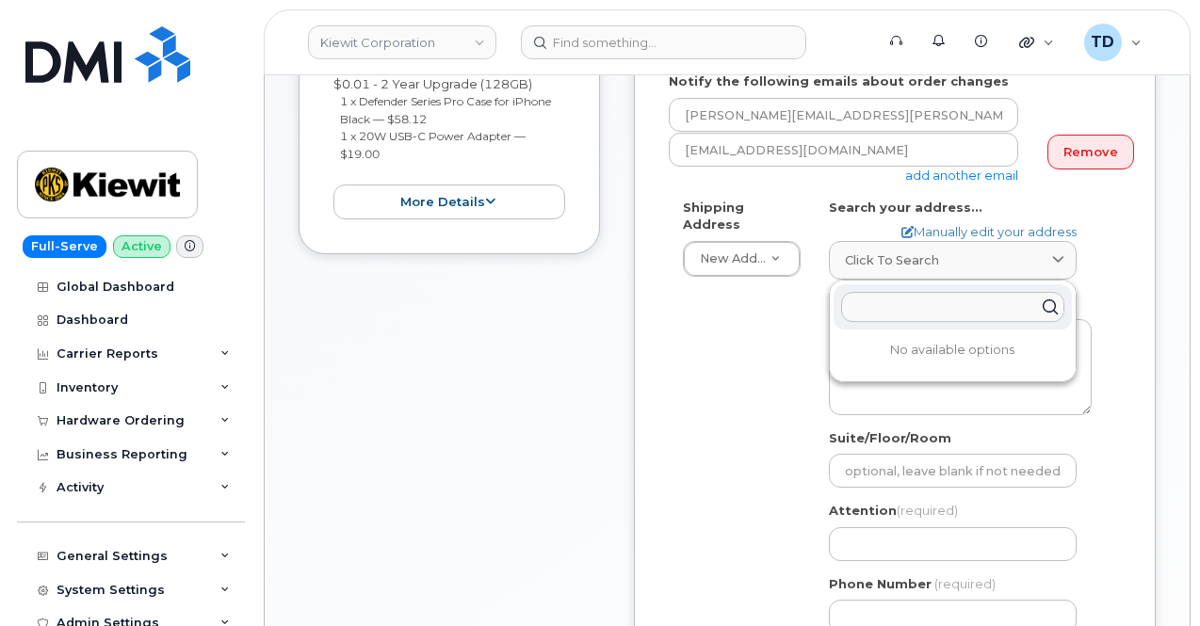
click at [866, 301] on input "text" at bounding box center [952, 307] width 223 height 30
paste input "99 grandview rd"
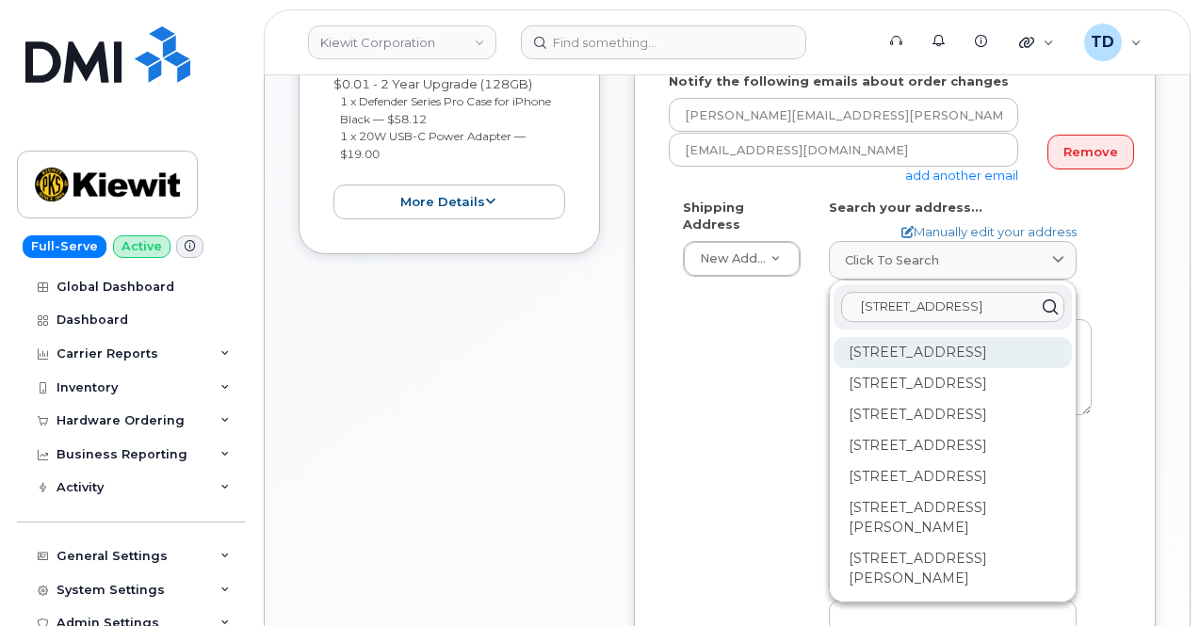
scroll to position [43, 0]
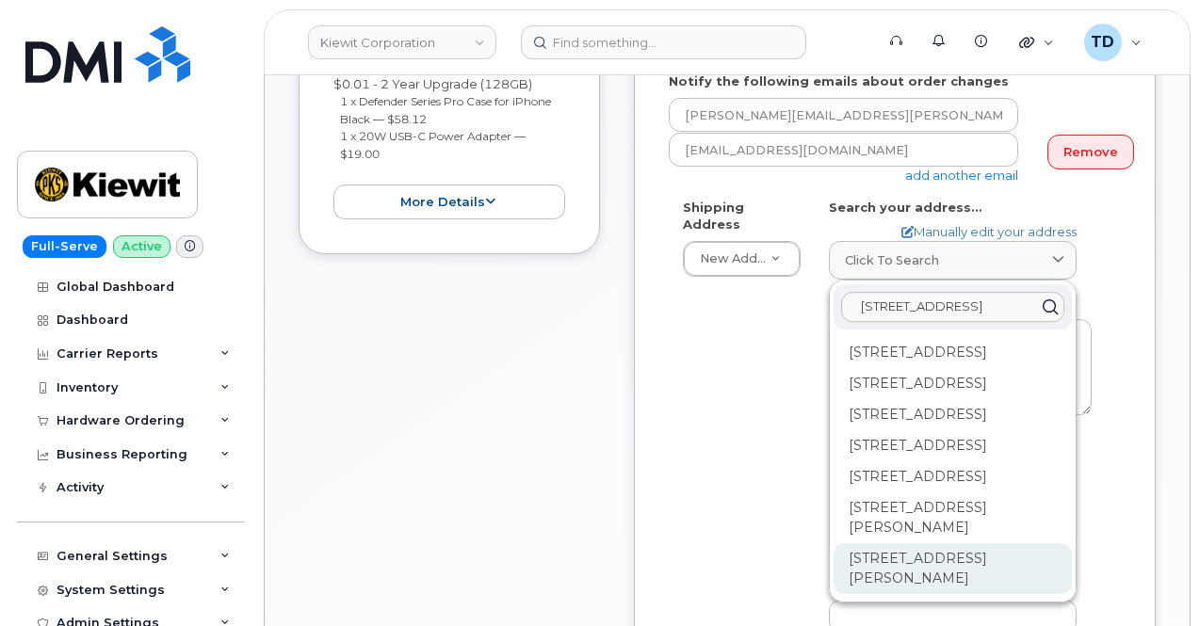
type input "99 grandview rd"
click at [974, 594] on div "99 Grandview Rd Milton NH 03851-4559" at bounding box center [952, 568] width 238 height 51
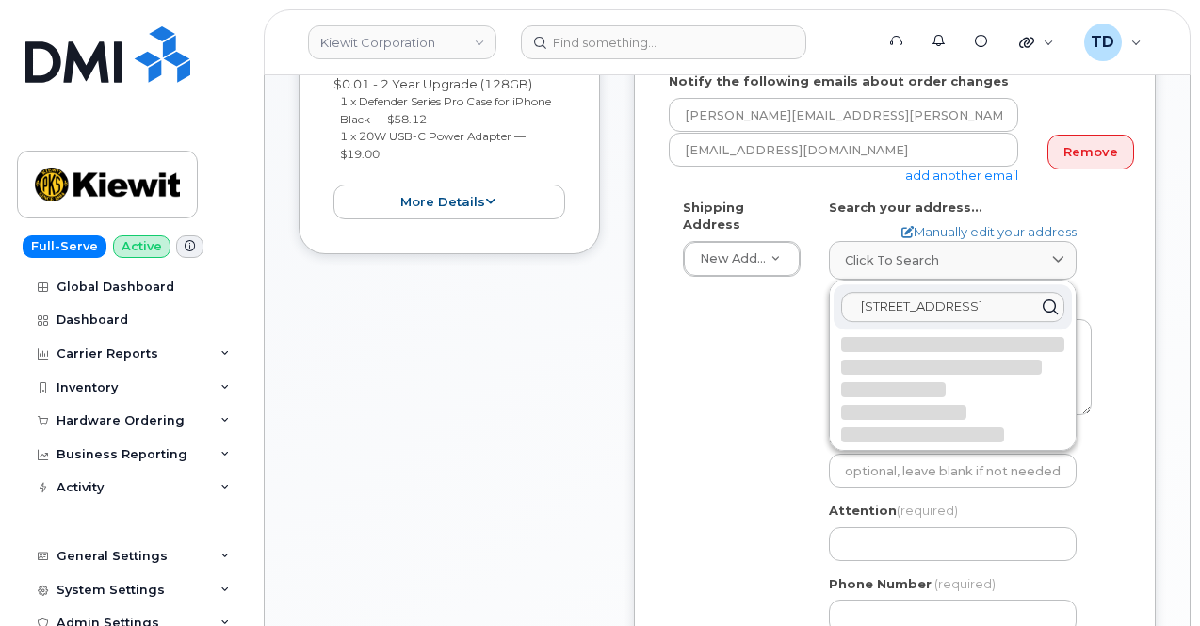
select select
type textarea "99 Grandview Rd MILTON NH 03851-4559 UNITED STATES"
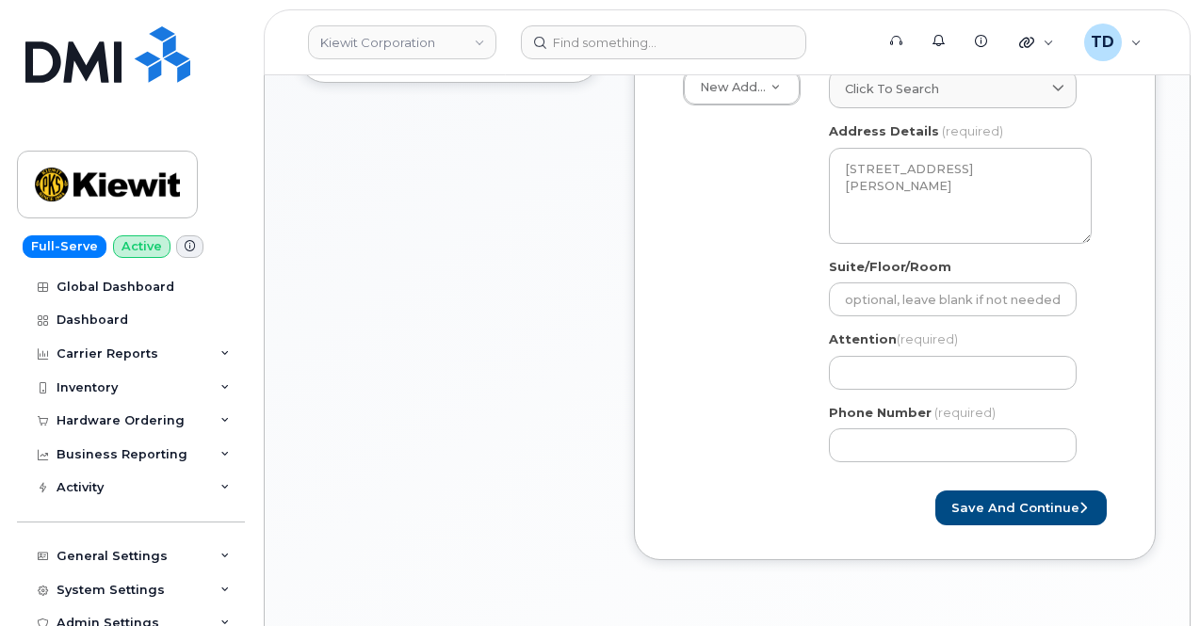
scroll to position [659, 0]
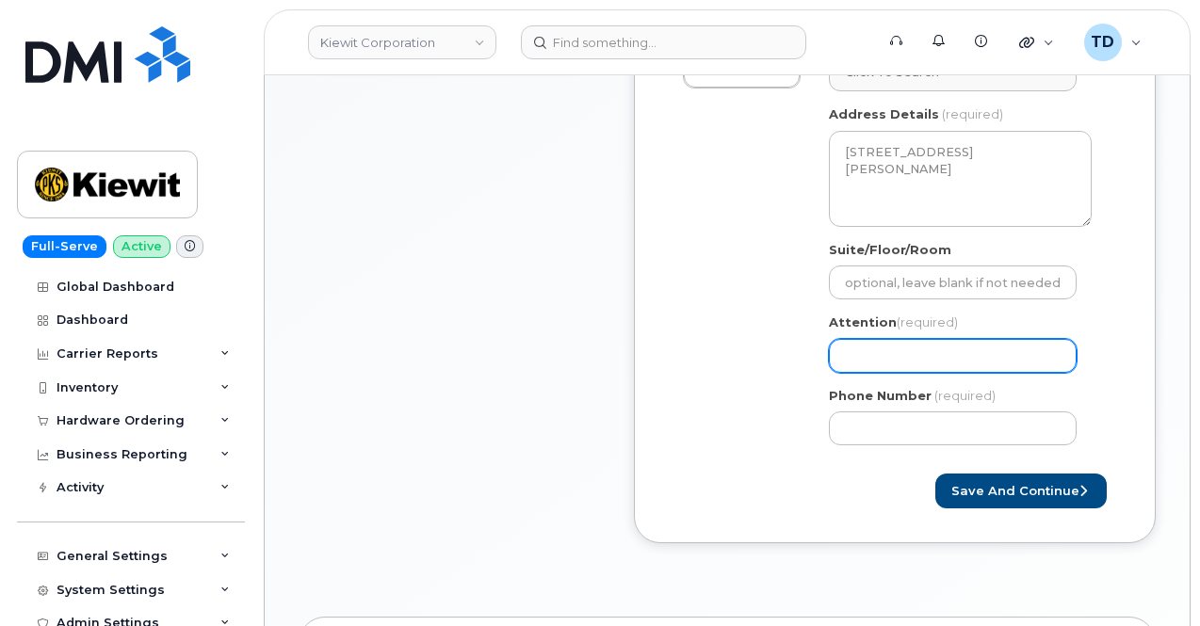
click at [974, 339] on input "Attention (required)" at bounding box center [953, 356] width 248 height 34
click at [990, 355] on input "Attention (required)" at bounding box center [953, 356] width 248 height 34
paste input "[PERSON_NAME]"
select select
type input "[PERSON_NAME]"
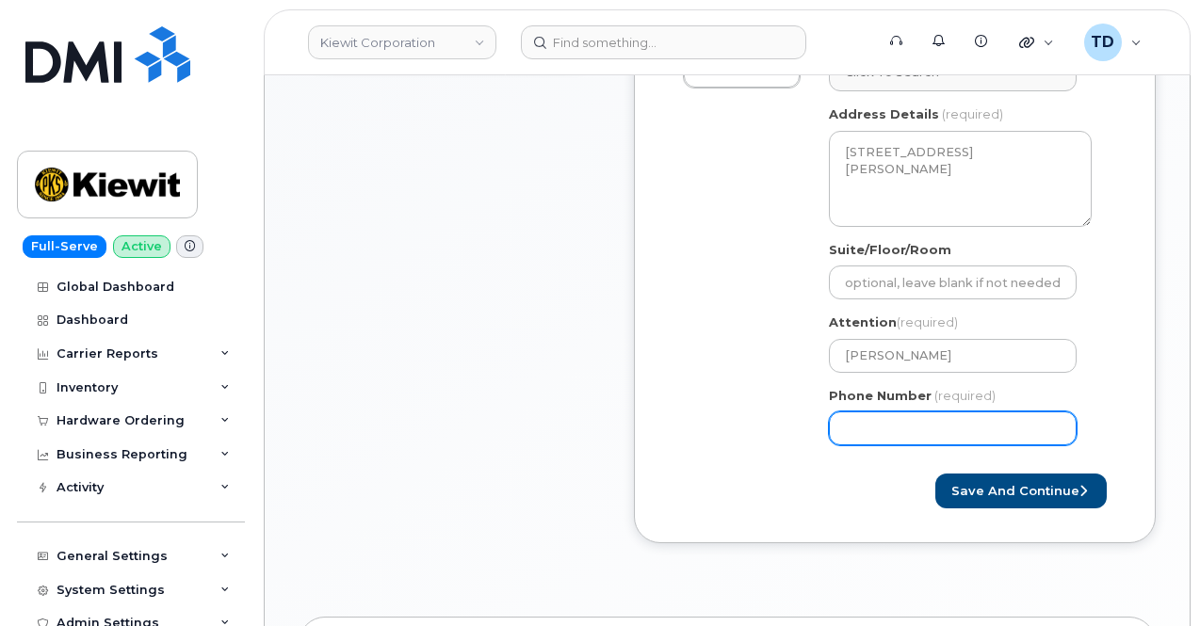
click at [917, 435] on input "Phone Number" at bounding box center [953, 428] width 248 height 34
paste input "6022062512"
select select
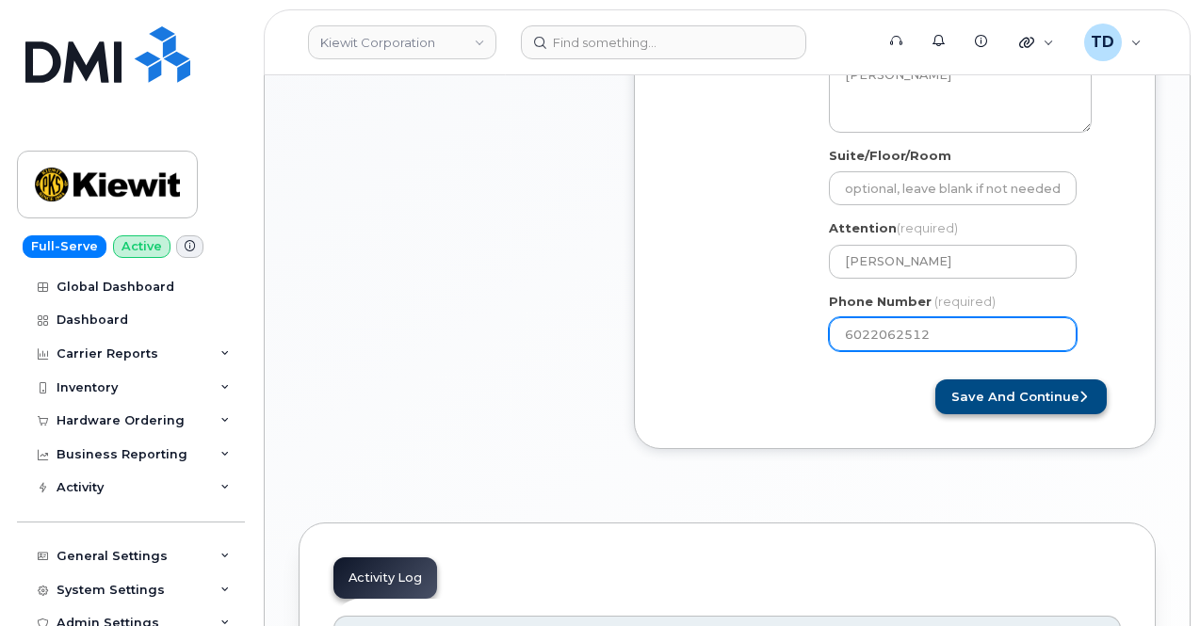
type input "6022062512"
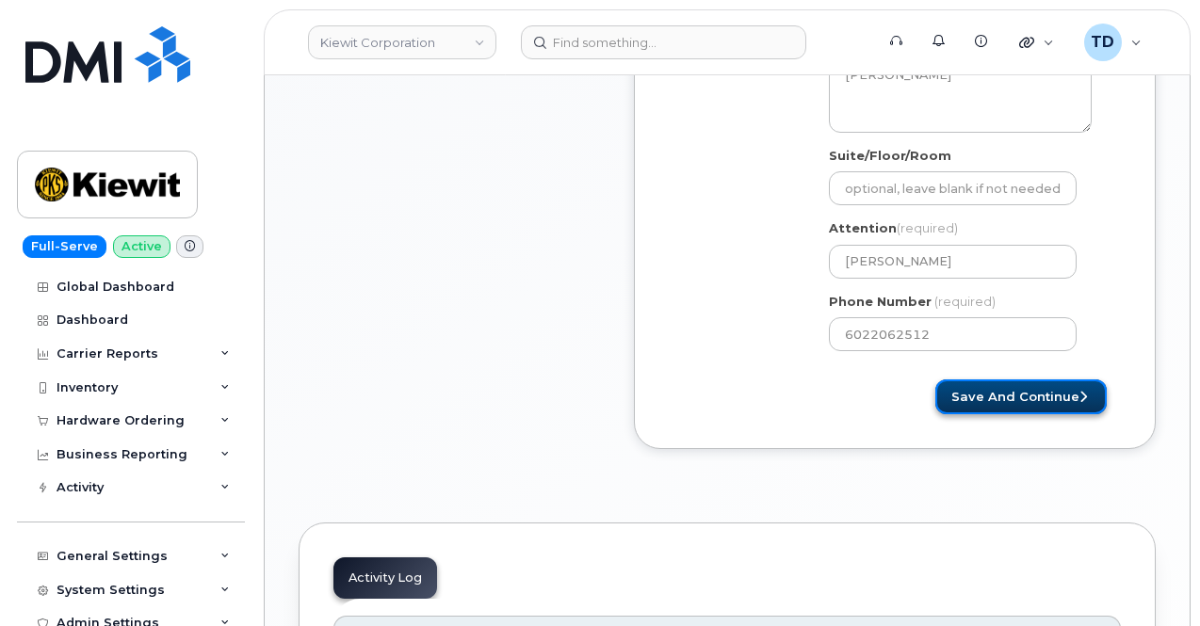
click at [1032, 403] on button "Save and Continue" at bounding box center [1020, 396] width 171 height 35
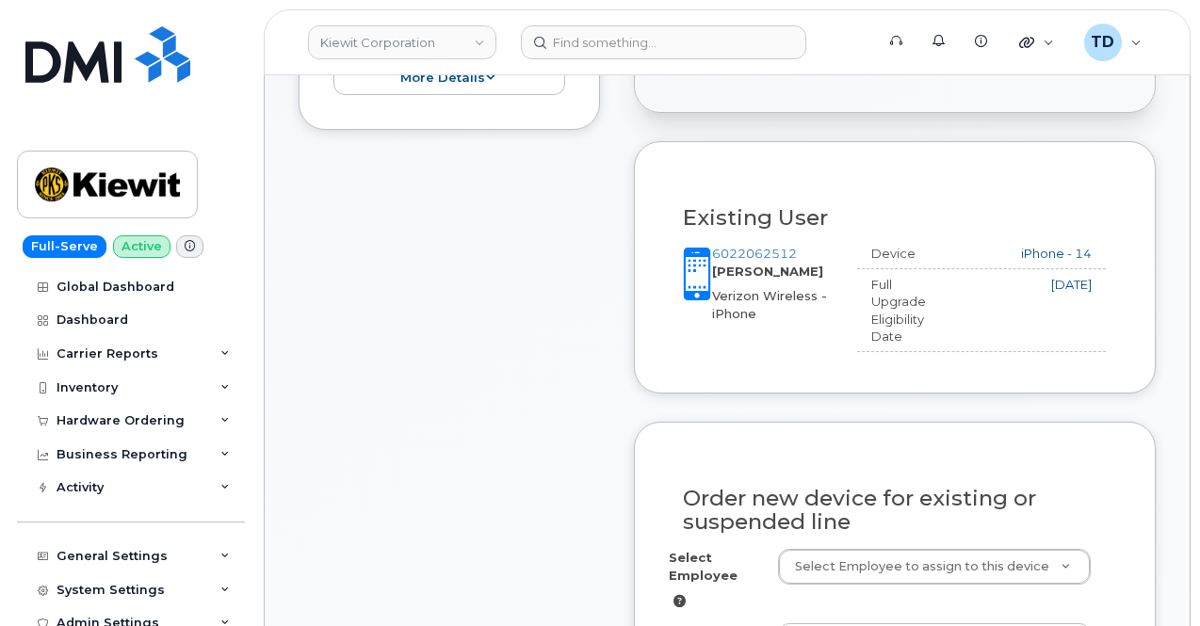
scroll to position [942, 0]
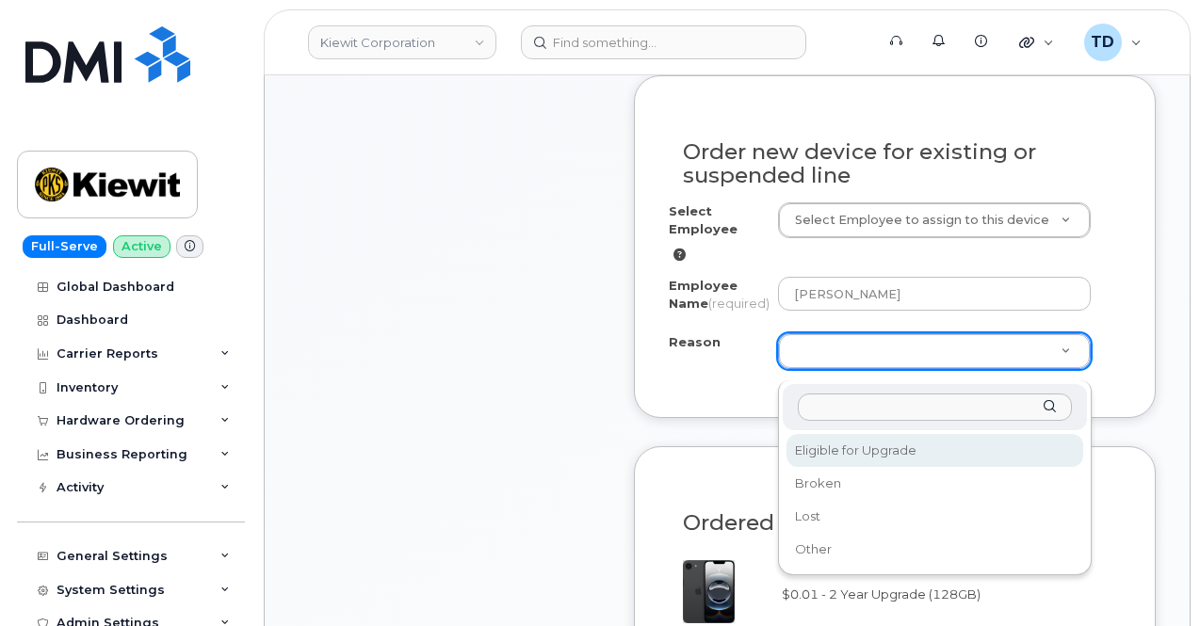
select select "eligible_for_upgrade"
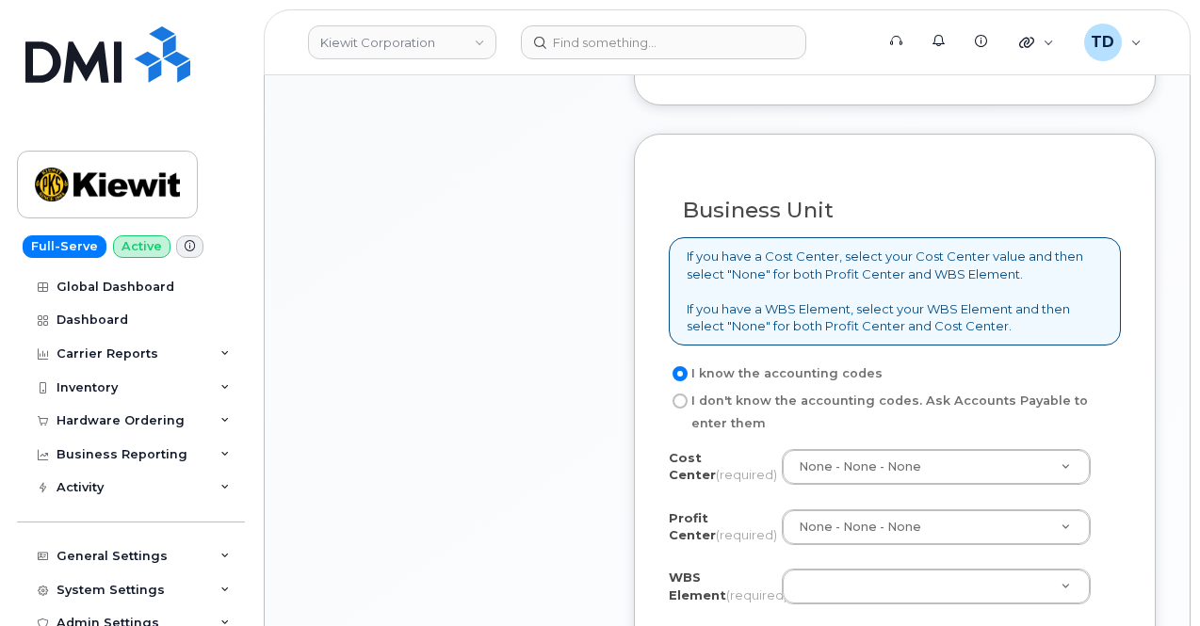
scroll to position [1601, 0]
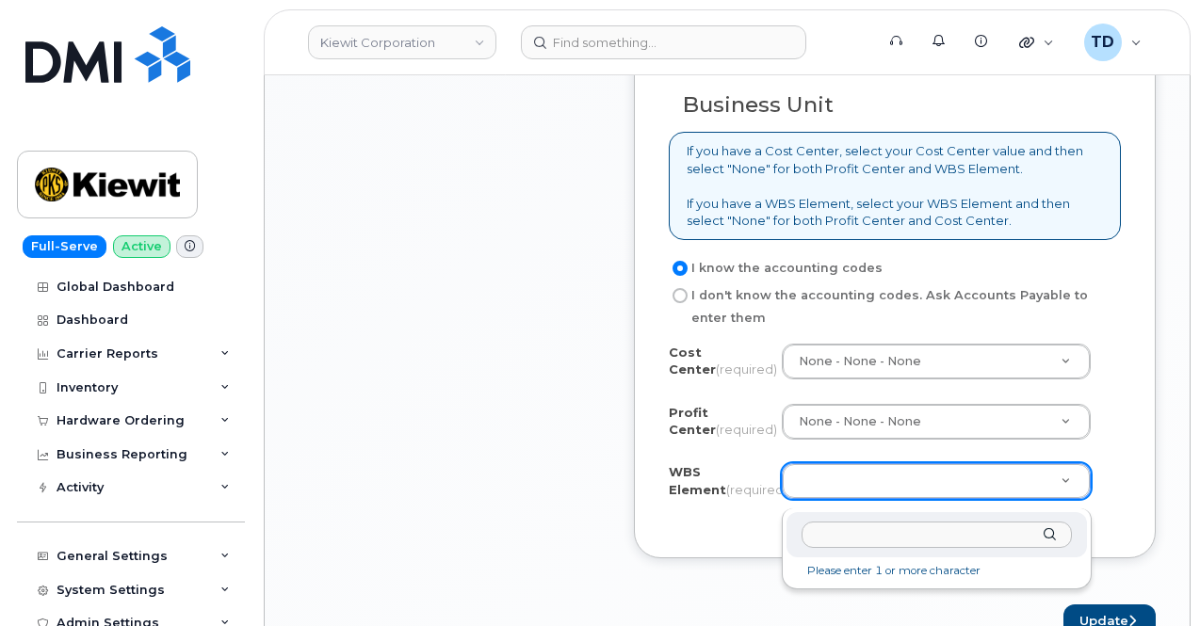
paste input "104956.1239"
type input "104956.1239"
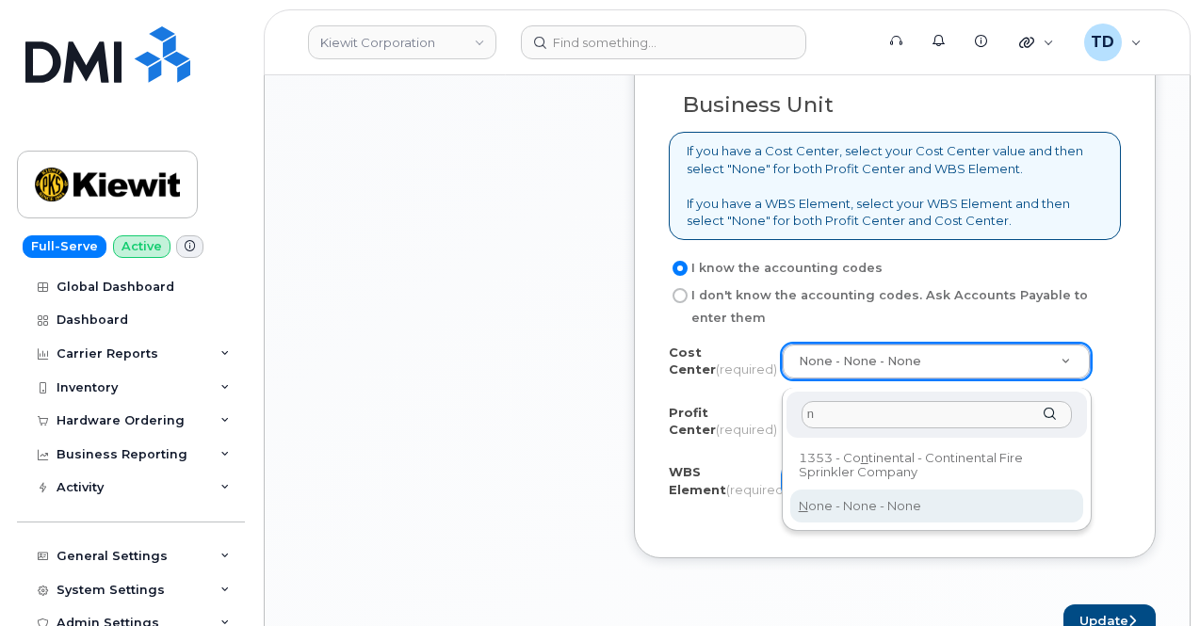
type input "n"
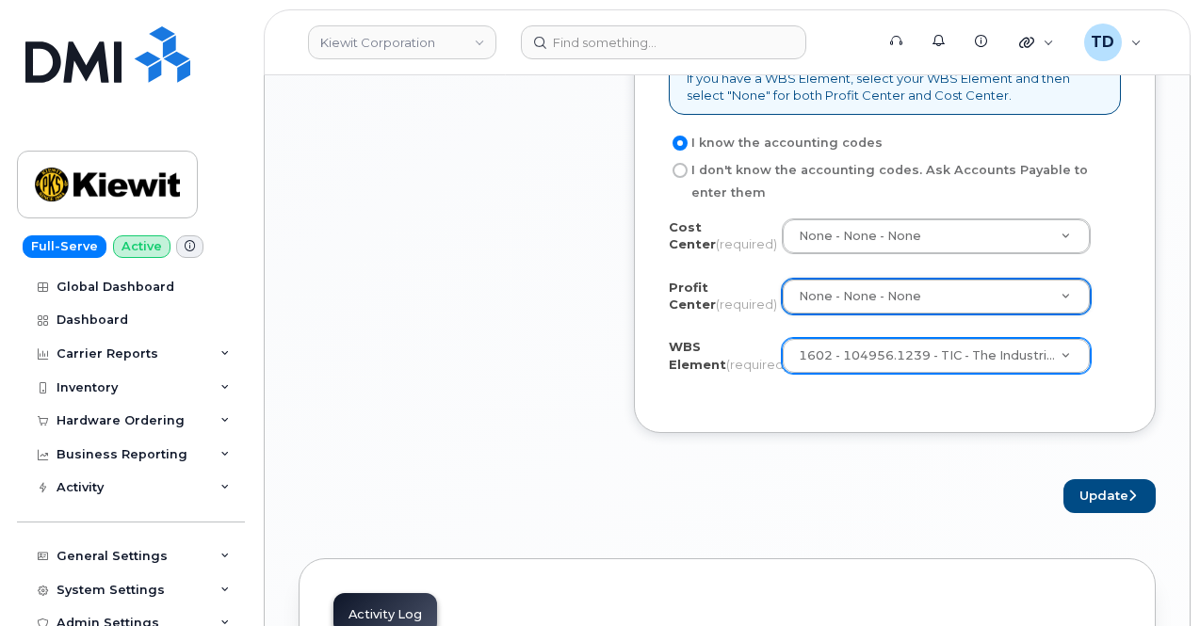
scroll to position [1883, 0]
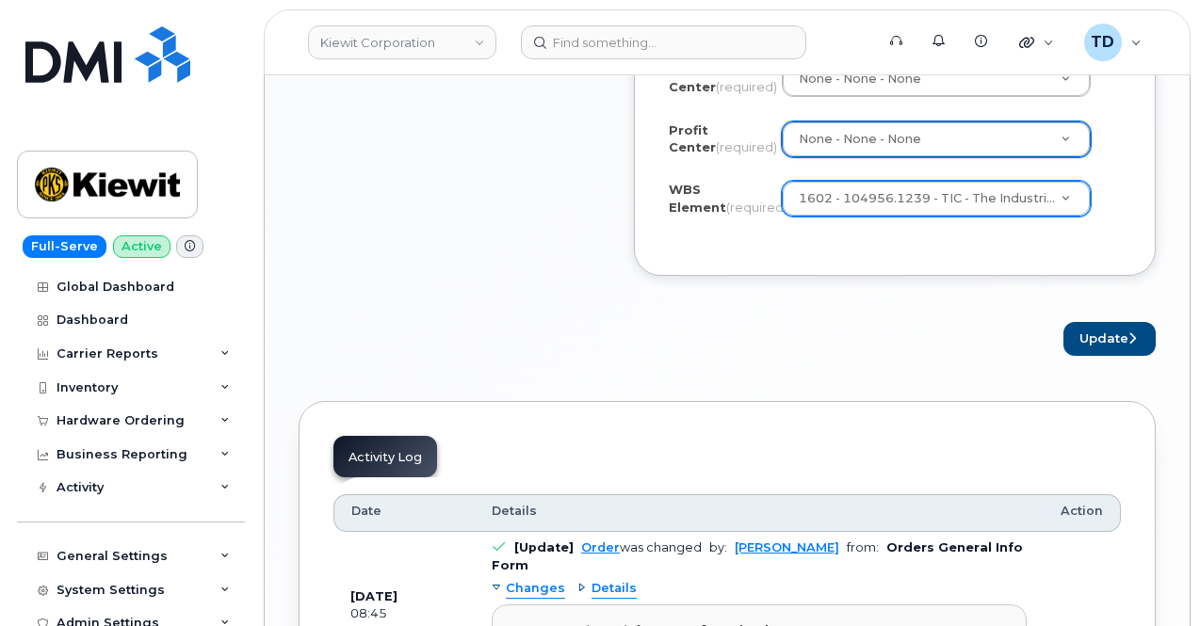
click at [1095, 354] on button "Update" at bounding box center [1109, 339] width 92 height 35
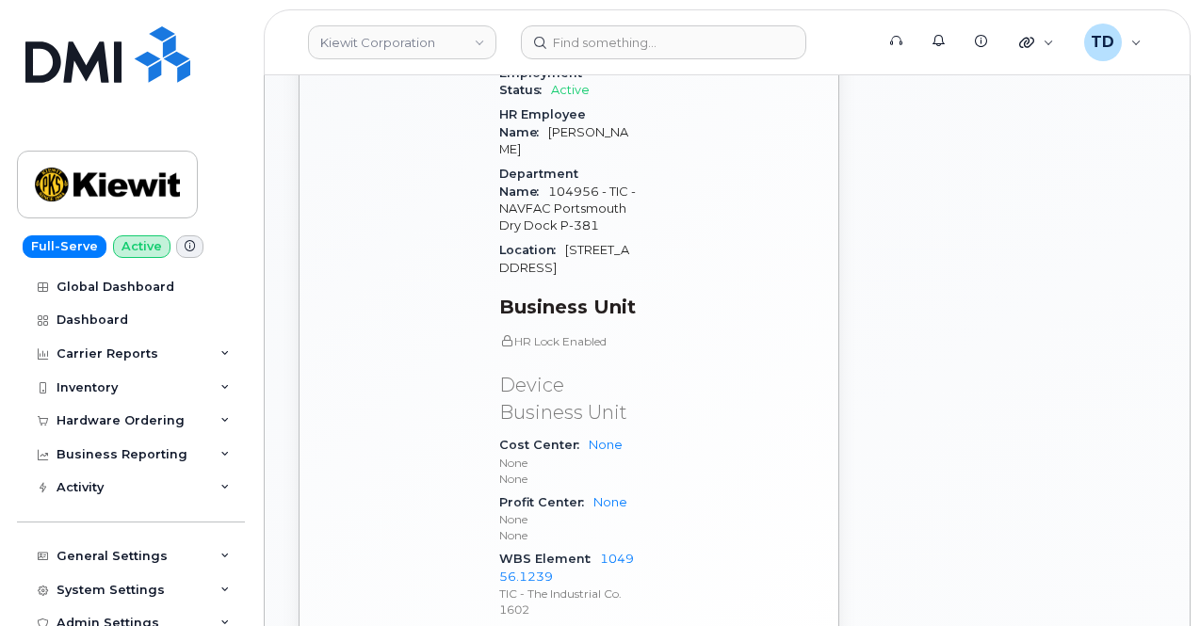
scroll to position [1578, 0]
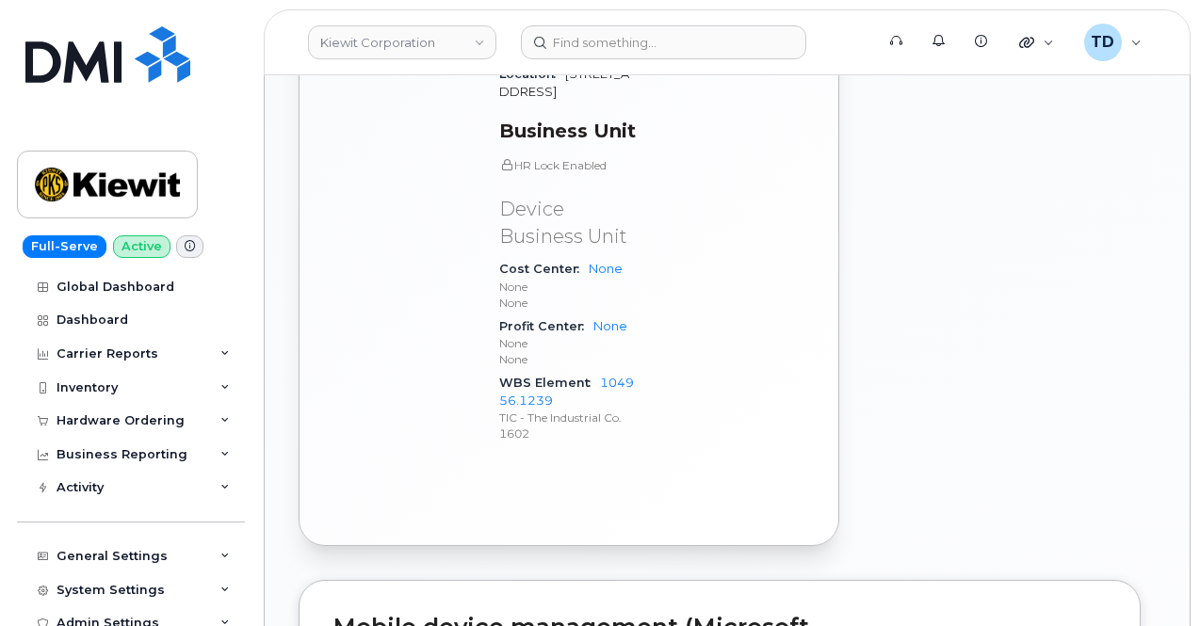
click at [595, 376] on span "WBS Element" at bounding box center [549, 383] width 101 height 14
drag, startPoint x: 595, startPoint y: 289, endPoint x: 651, endPoint y: 307, distance: 58.4
copy link "104956.1239"
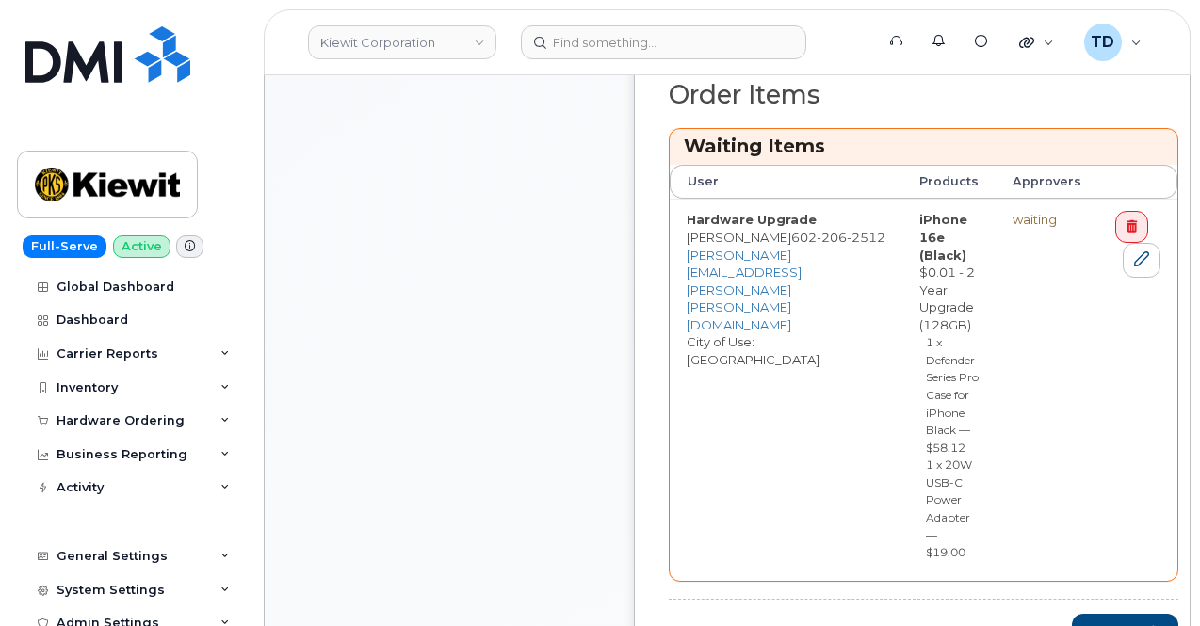
scroll to position [847, 0]
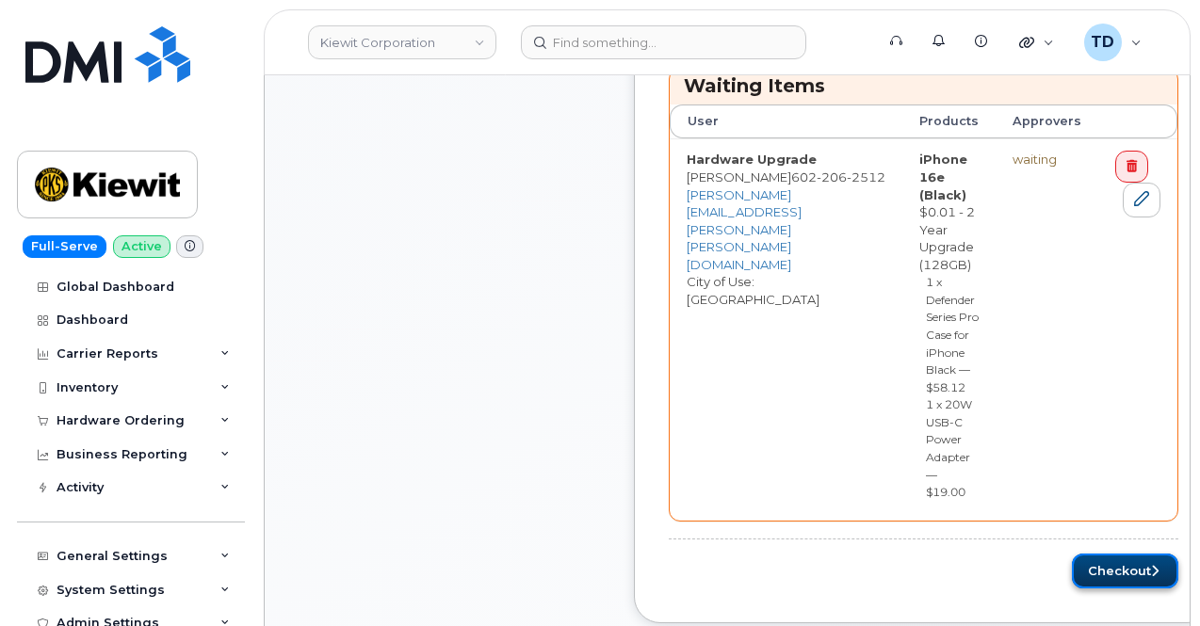
click at [1110, 582] on button "Checkout" at bounding box center [1124, 571] width 106 height 35
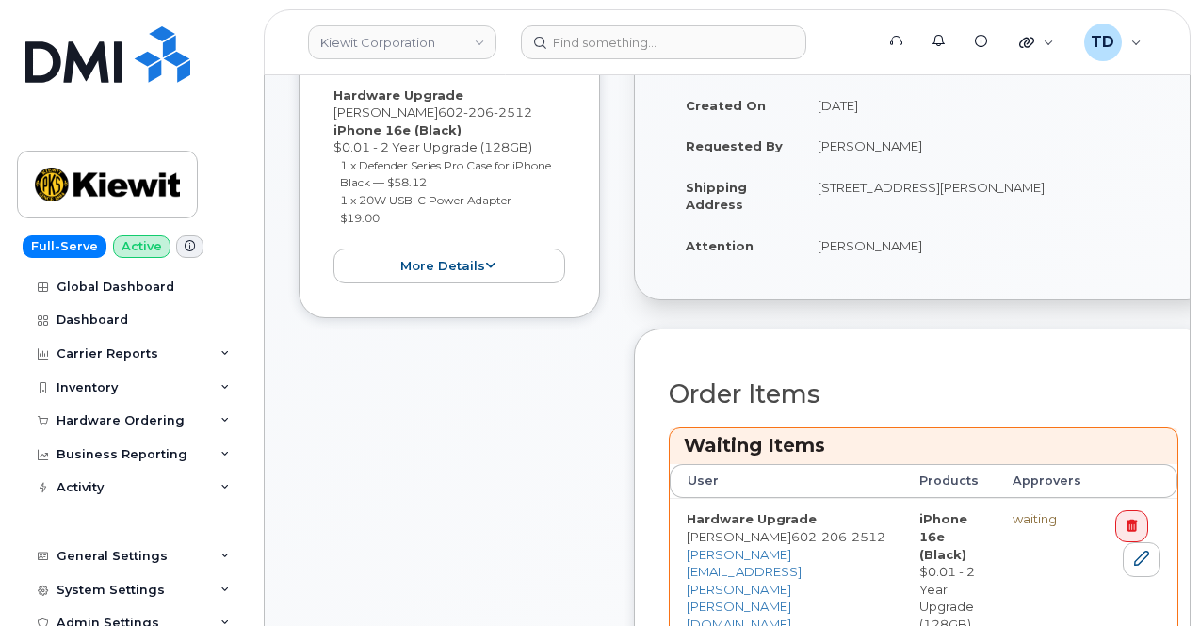
scroll to position [282, 0]
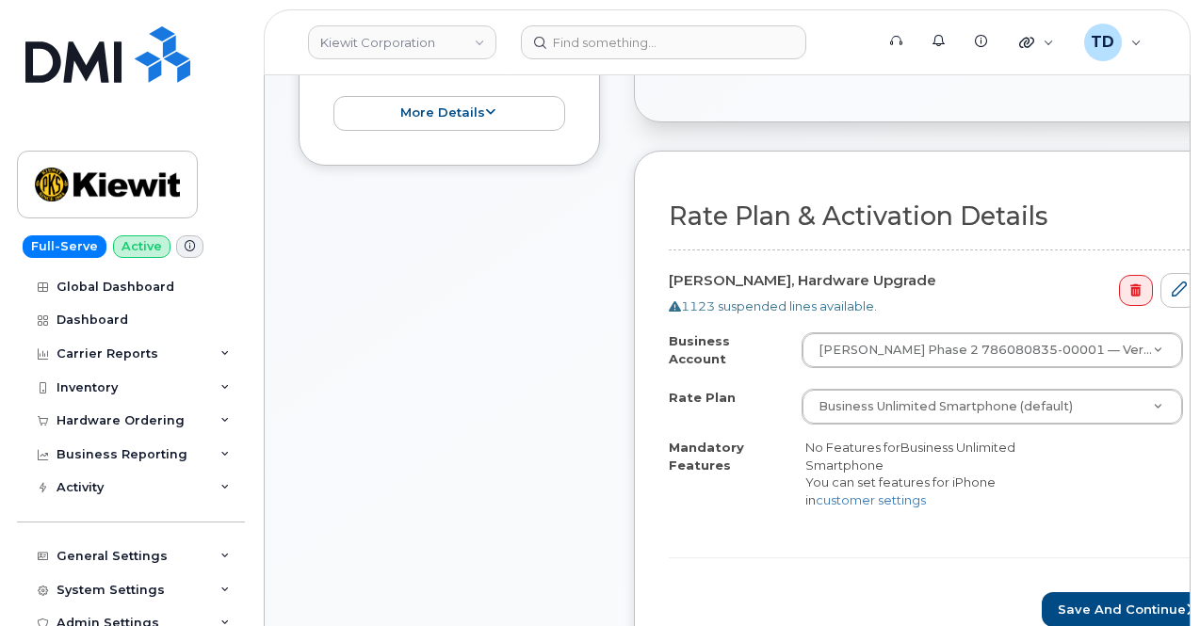
scroll to position [565, 0]
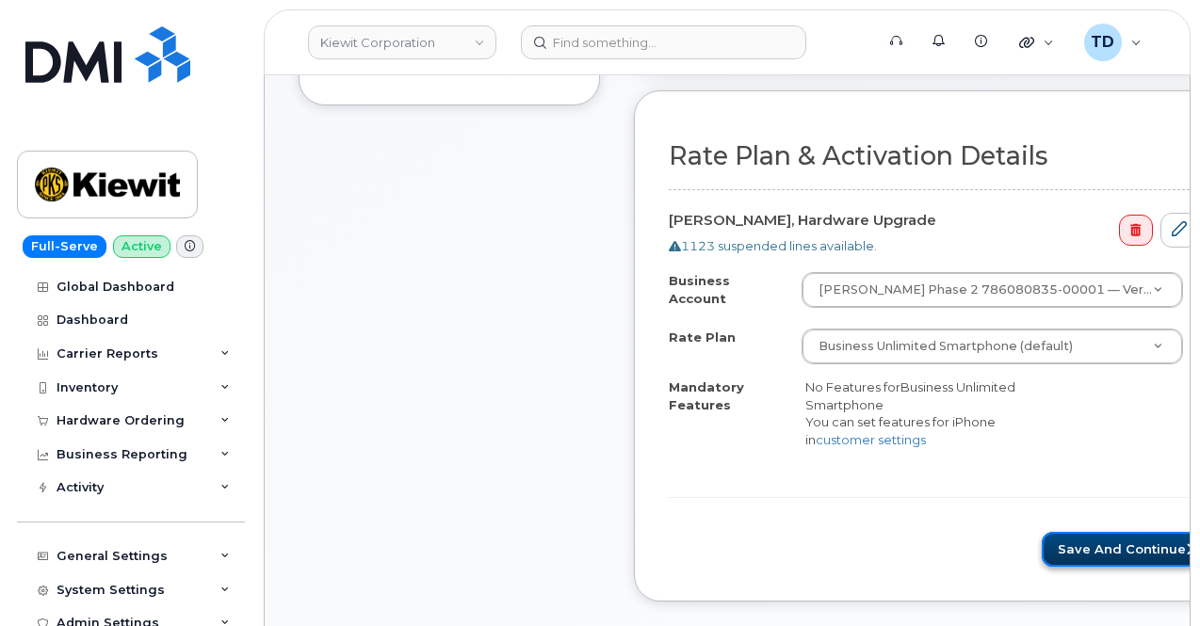
drag, startPoint x: 1019, startPoint y: 538, endPoint x: 992, endPoint y: 535, distance: 26.5
click at [1041, 538] on button "Save and Continue" at bounding box center [1126, 549] width 171 height 35
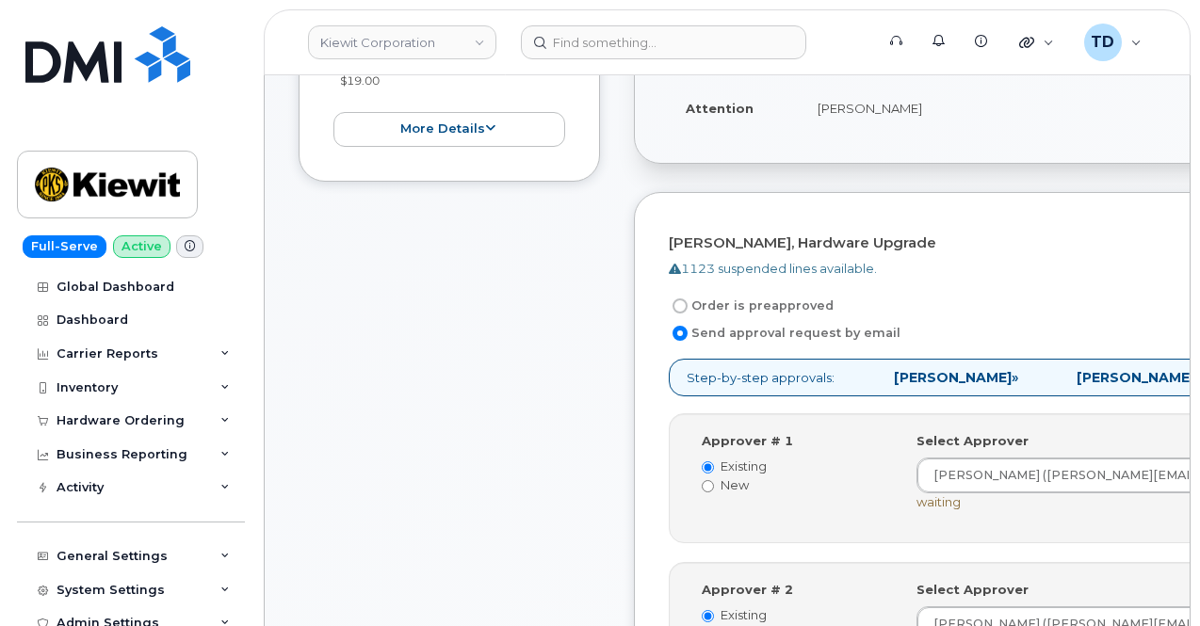
scroll to position [471, 0]
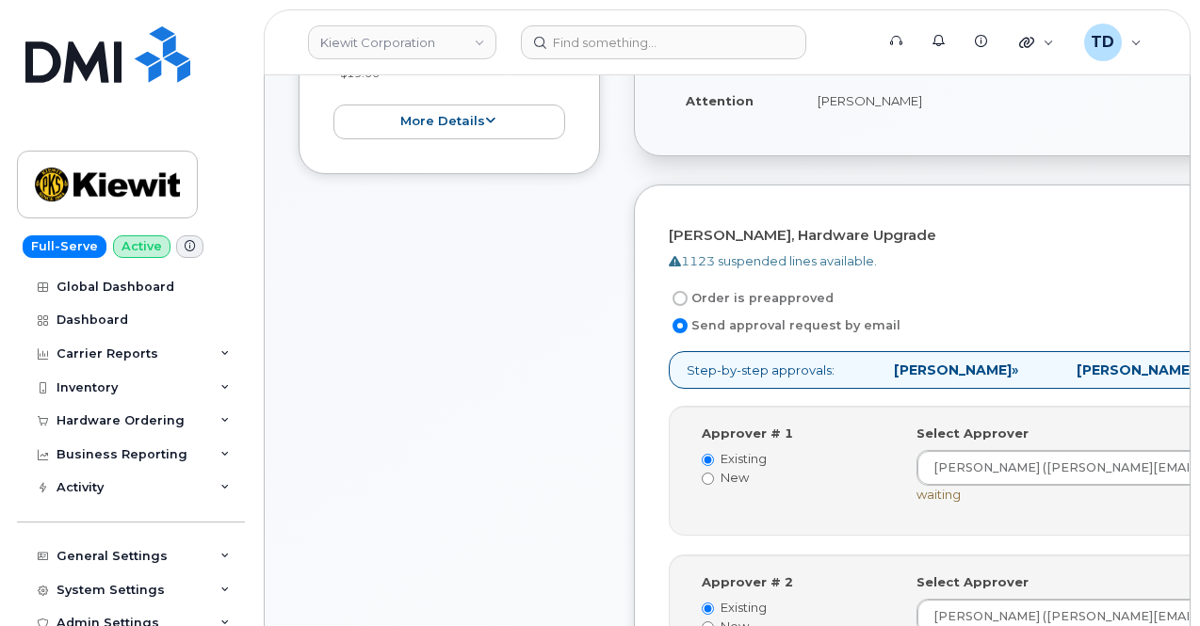
click at [681, 299] on input "Order is preapproved" at bounding box center [679, 298] width 15 height 15
radio input "true"
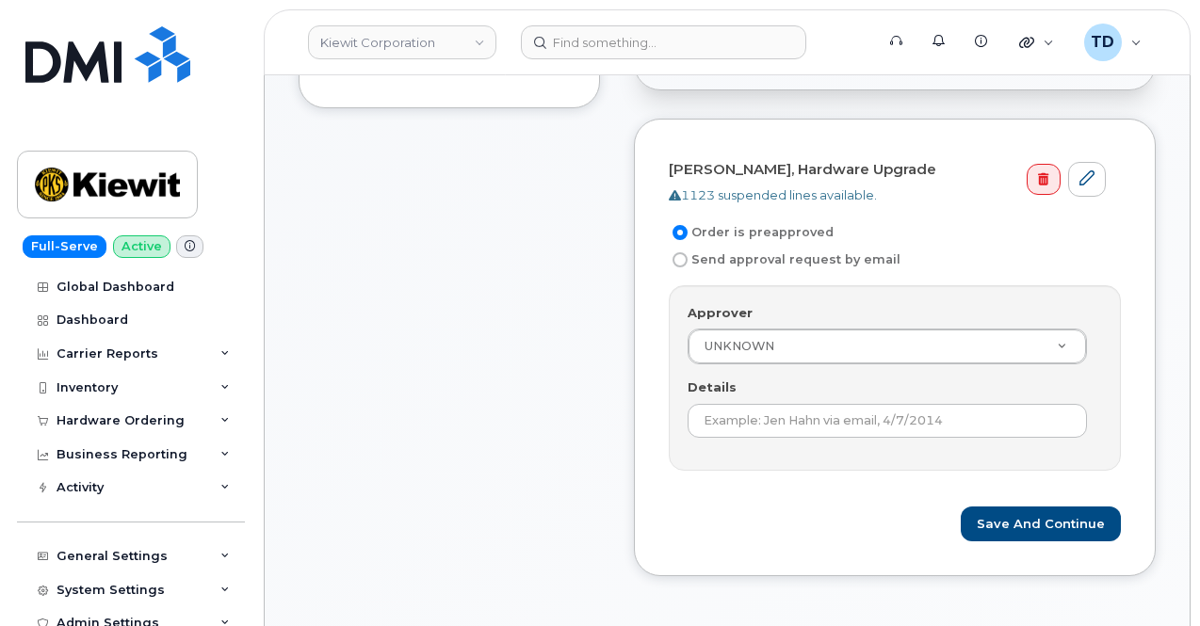
scroll to position [565, 0]
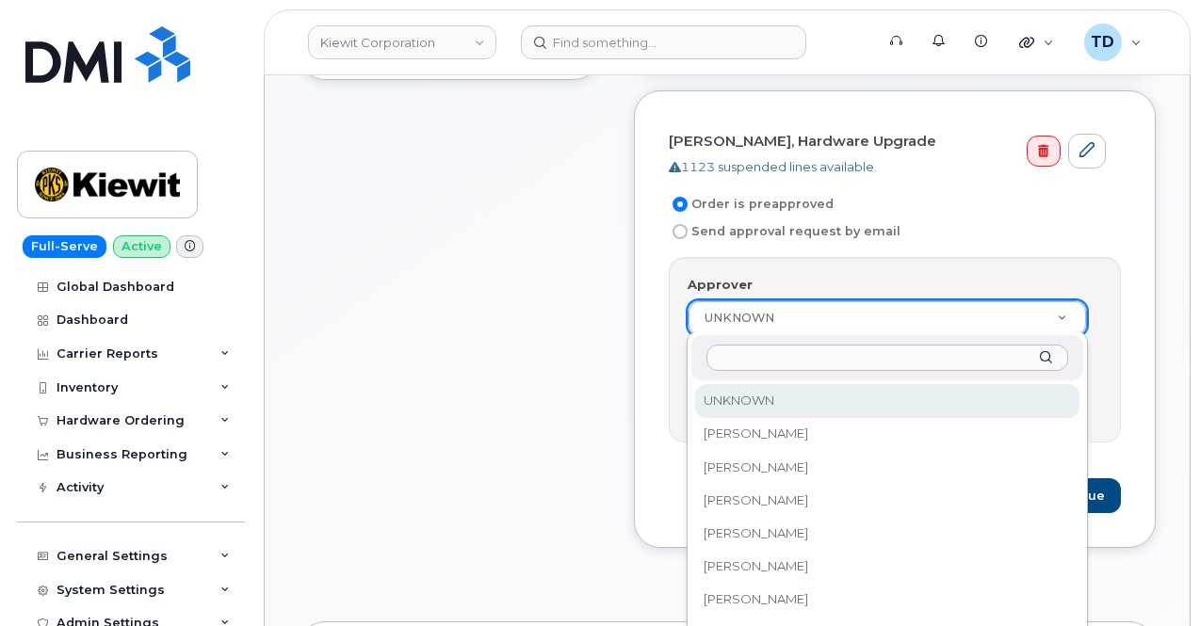
paste input "104956.1239"
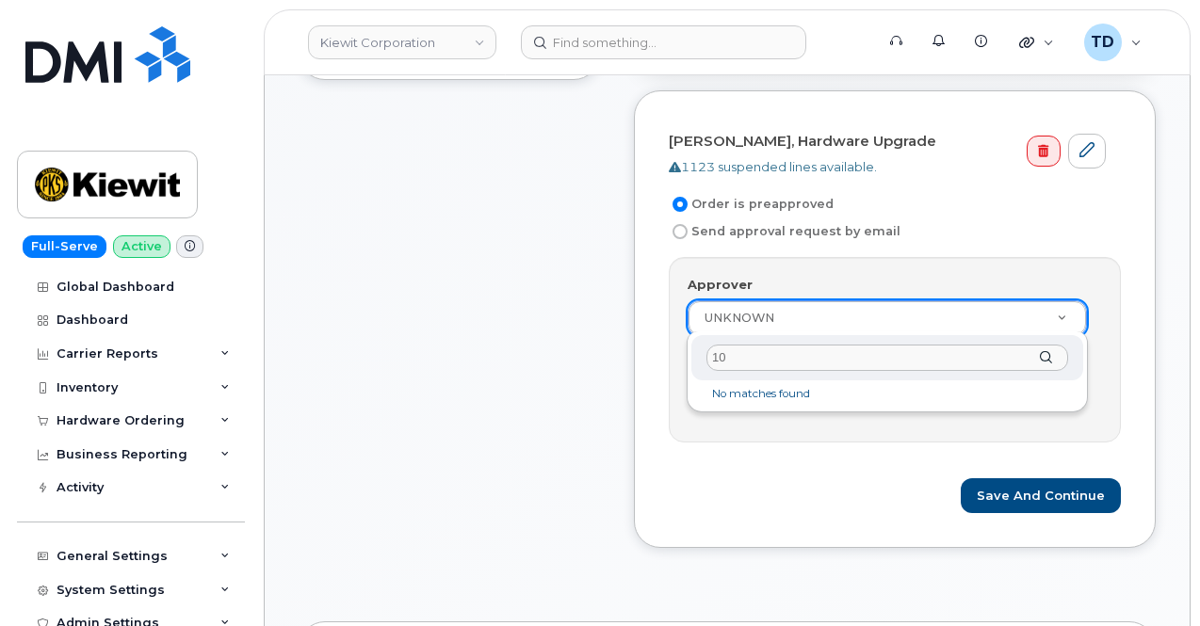
type input "1"
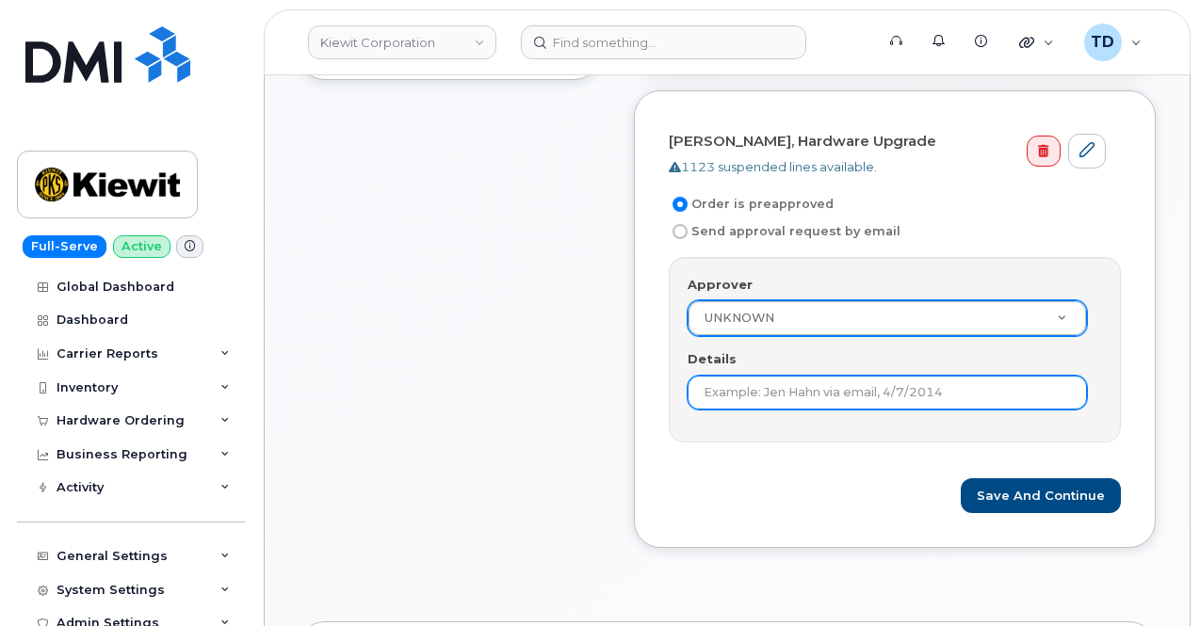
click at [803, 392] on input "Details" at bounding box center [886, 393] width 399 height 34
paste input "104956.1239"
type input "1"
type input "Under $100"
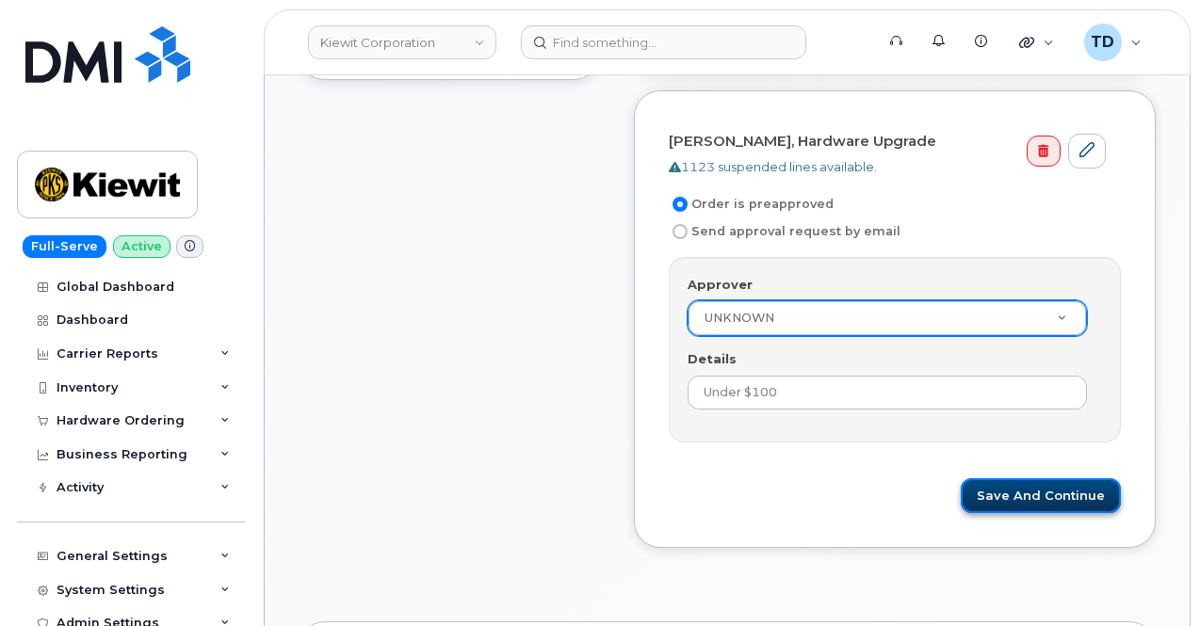
click at [1006, 485] on button "Save and Continue" at bounding box center [1040, 495] width 160 height 35
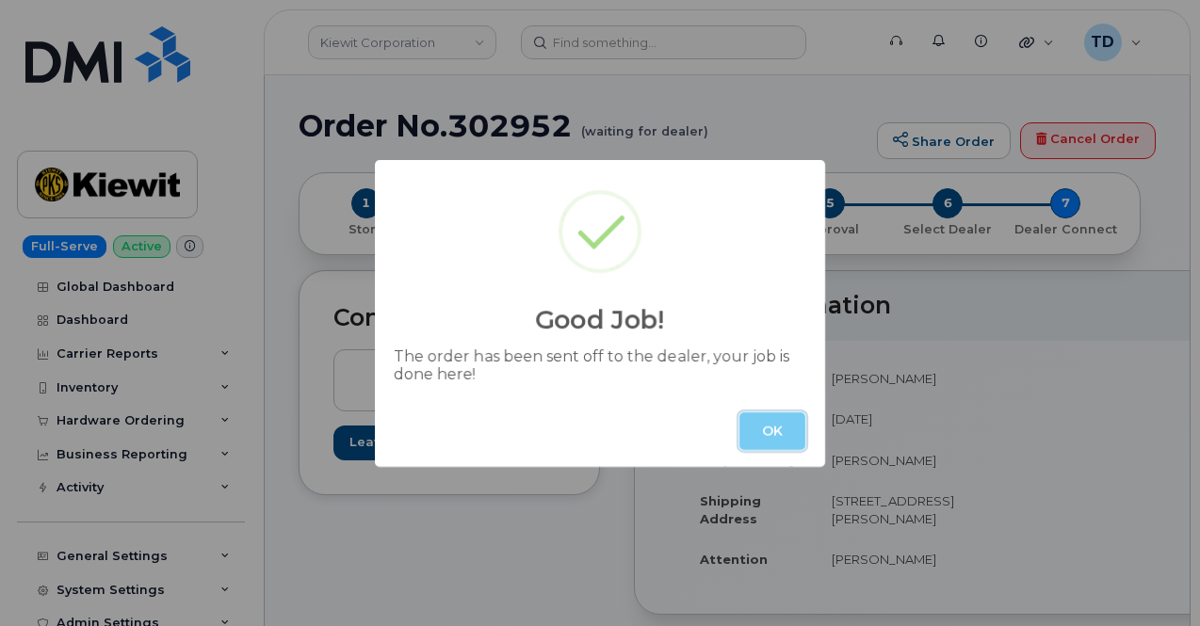
click at [763, 421] on button "OK" at bounding box center [772, 431] width 66 height 38
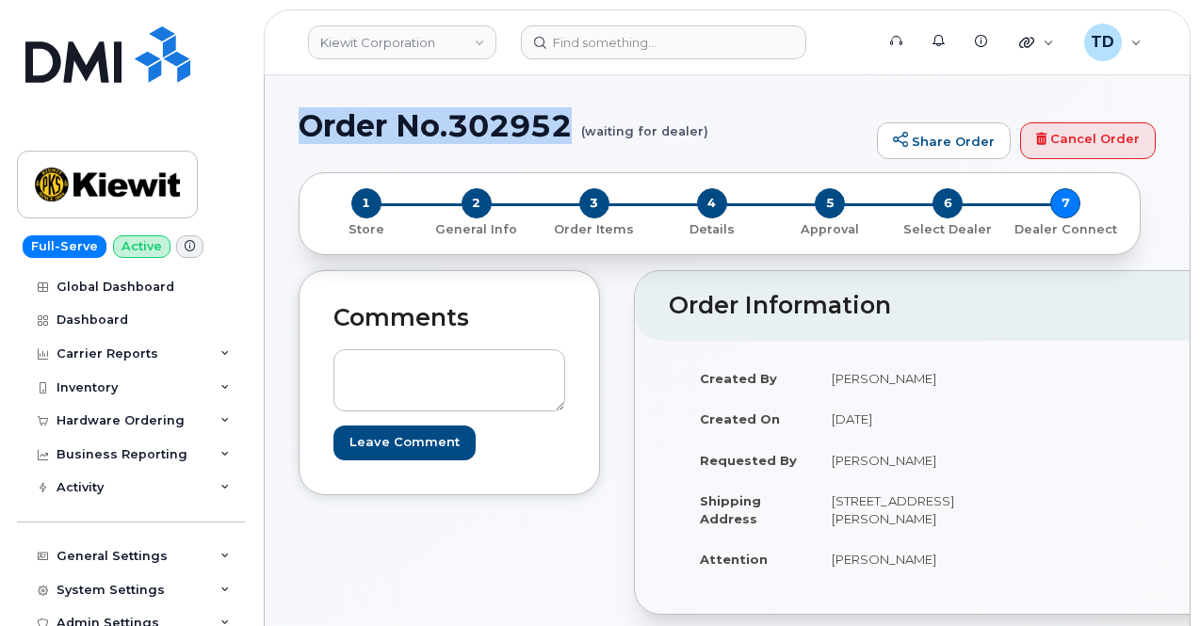
drag, startPoint x: 288, startPoint y: 118, endPoint x: 571, endPoint y: 125, distance: 282.6
copy h1 "Order No.302952"
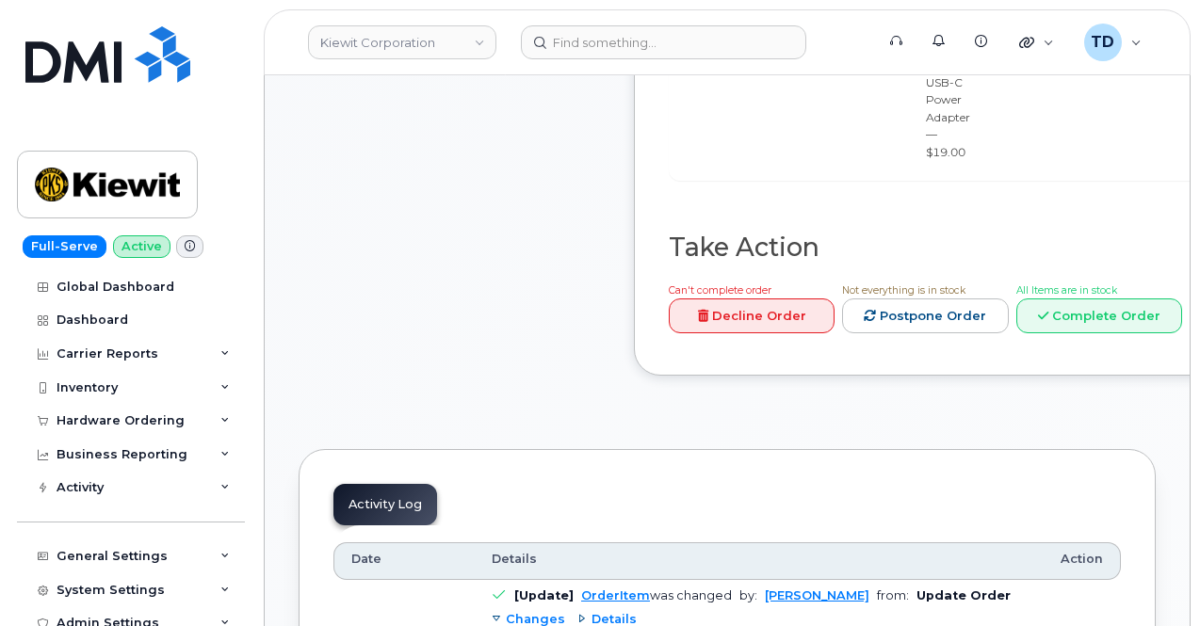
scroll to position [1036, 0]
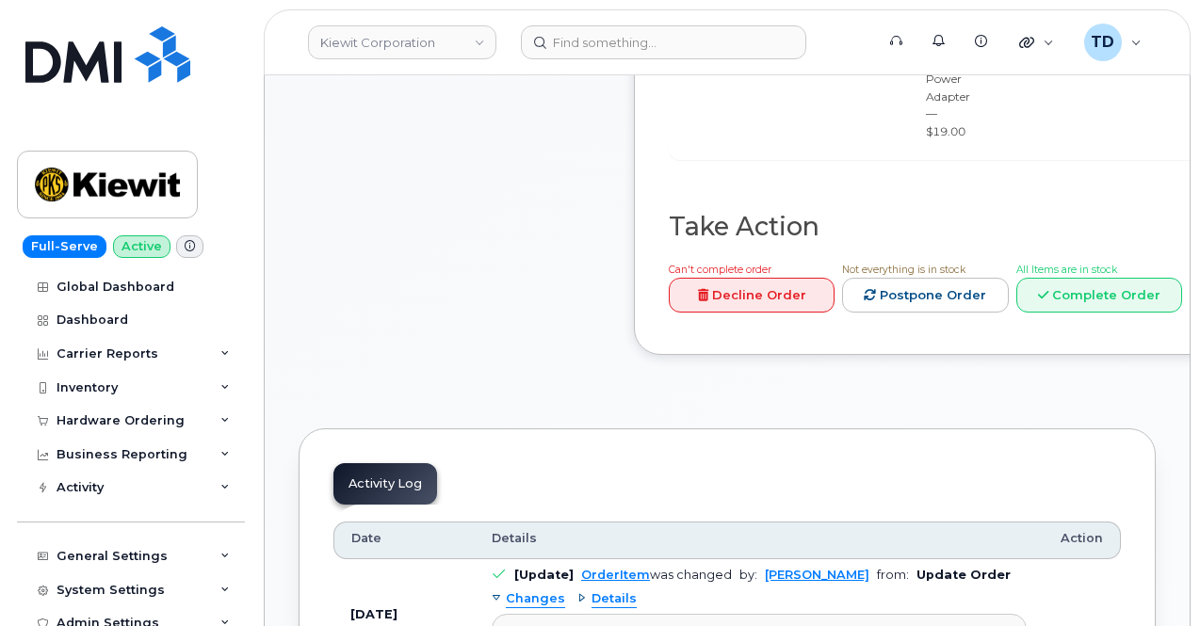
drag, startPoint x: 835, startPoint y: 141, endPoint x: 834, endPoint y: 152, distance: 10.4
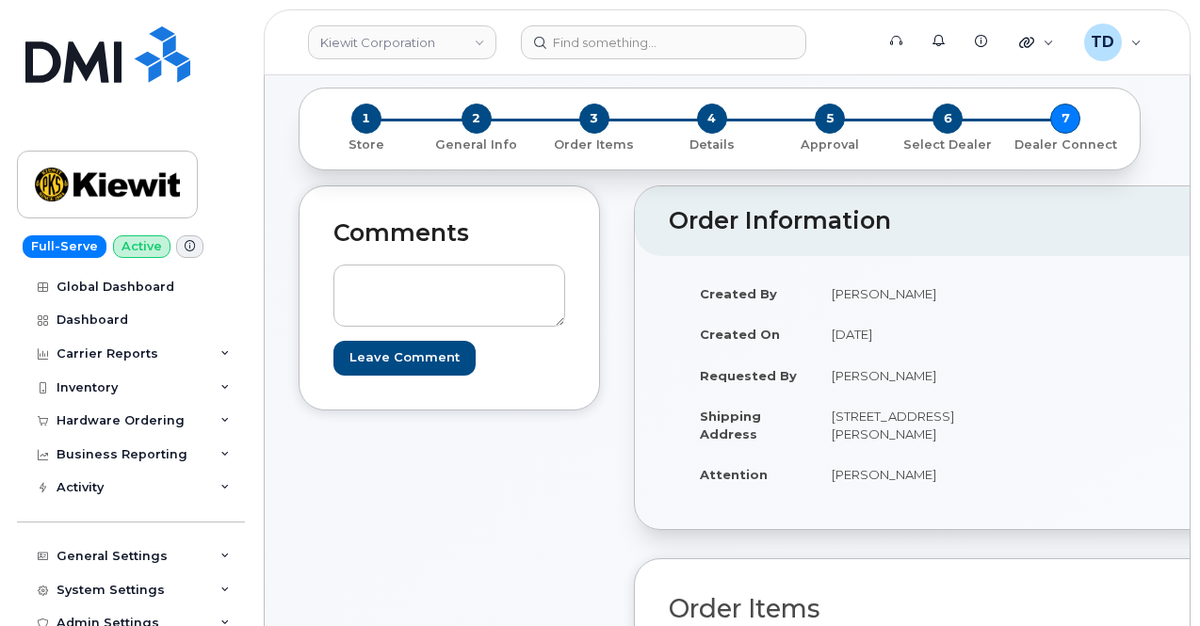
scroll to position [15, 0]
